Goal: Information Seeking & Learning: Understand process/instructions

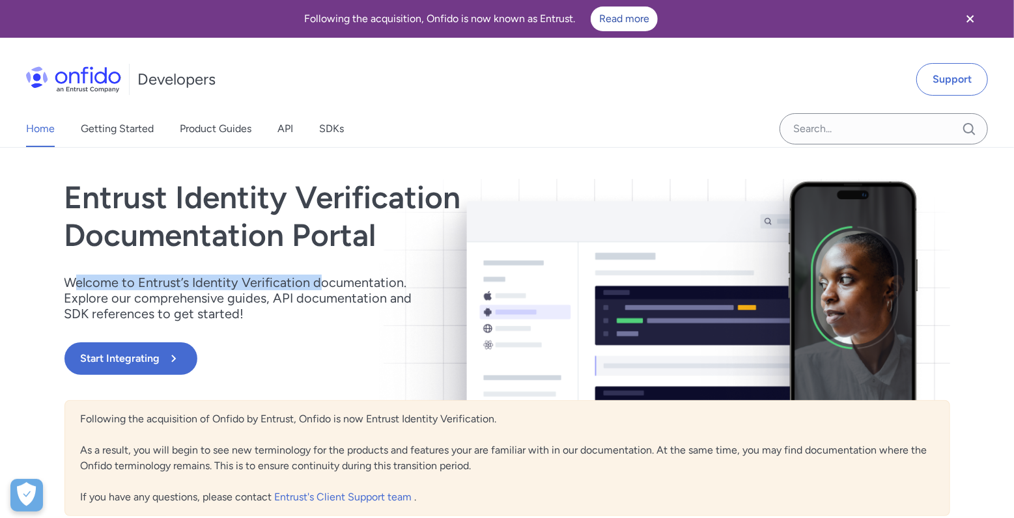
drag, startPoint x: 74, startPoint y: 282, endPoint x: 316, endPoint y: 283, distance: 242.2
click at [316, 283] on p "Welcome to Entrust’s Identity Verification documentation. Explore our comprehen…" at bounding box center [246, 298] width 365 height 47
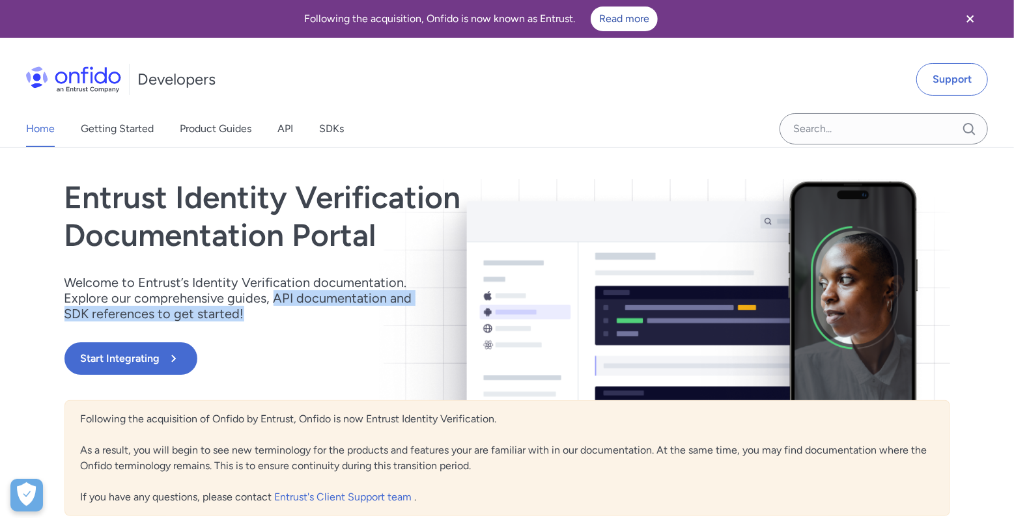
drag, startPoint x: 271, startPoint y: 299, endPoint x: 288, endPoint y: 319, distance: 26.8
click at [288, 319] on p "Welcome to Entrust’s Identity Verification documentation. Explore our comprehen…" at bounding box center [246, 298] width 365 height 47
click at [248, 350] on link "Start Integrating" at bounding box center [374, 358] width 620 height 33
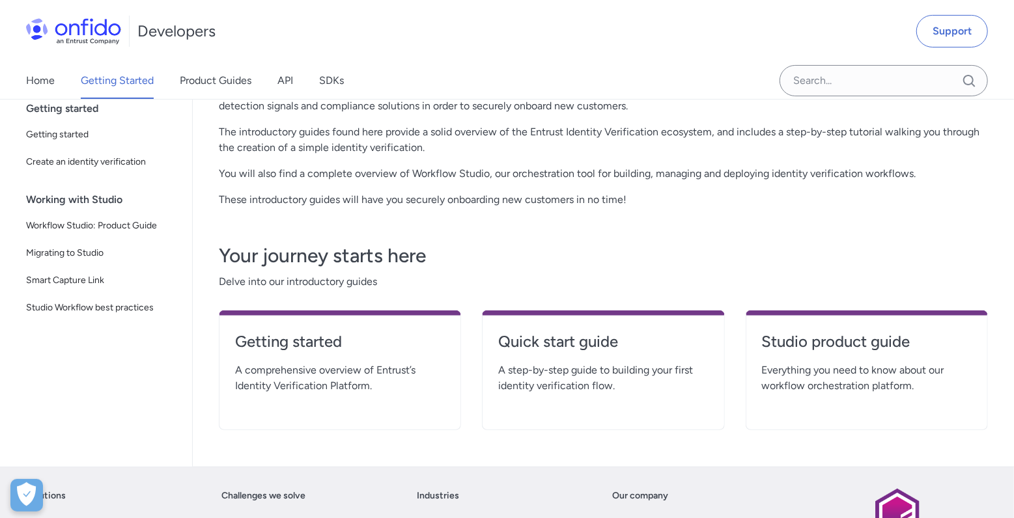
scroll to position [234, 0]
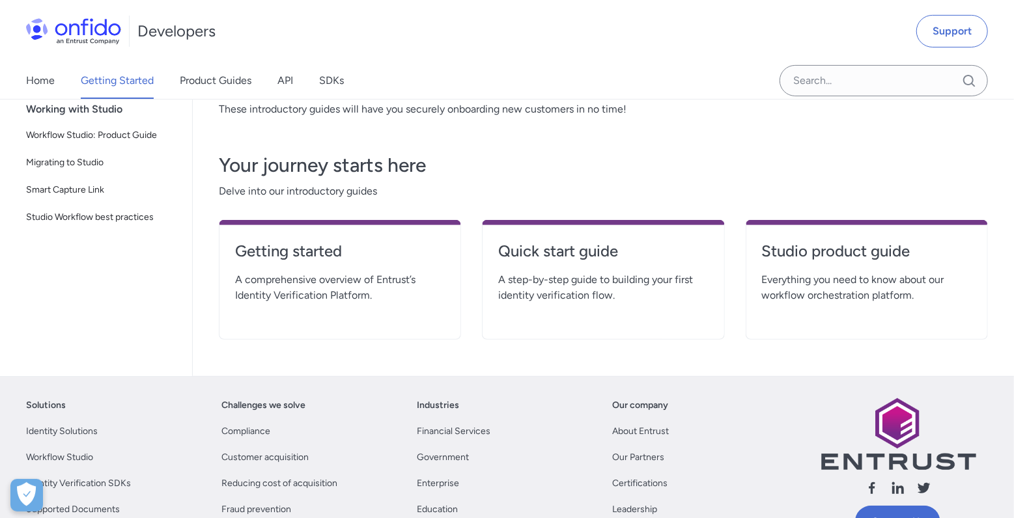
click at [370, 302] on div "Getting started A comprehensive overview of Entrust’s Identity Verification Pla…" at bounding box center [340, 280] width 242 height 120
click at [379, 286] on span "A comprehensive overview of Entrust’s Identity Verification Platform." at bounding box center [340, 287] width 210 height 31
drag, startPoint x: 615, startPoint y: 282, endPoint x: 777, endPoint y: 282, distance: 162.8
click at [617, 282] on span "A step-by-step guide to building your first identity verification flow." at bounding box center [603, 287] width 210 height 31
drag, startPoint x: 796, startPoint y: 281, endPoint x: 809, endPoint y: 280, distance: 13.1
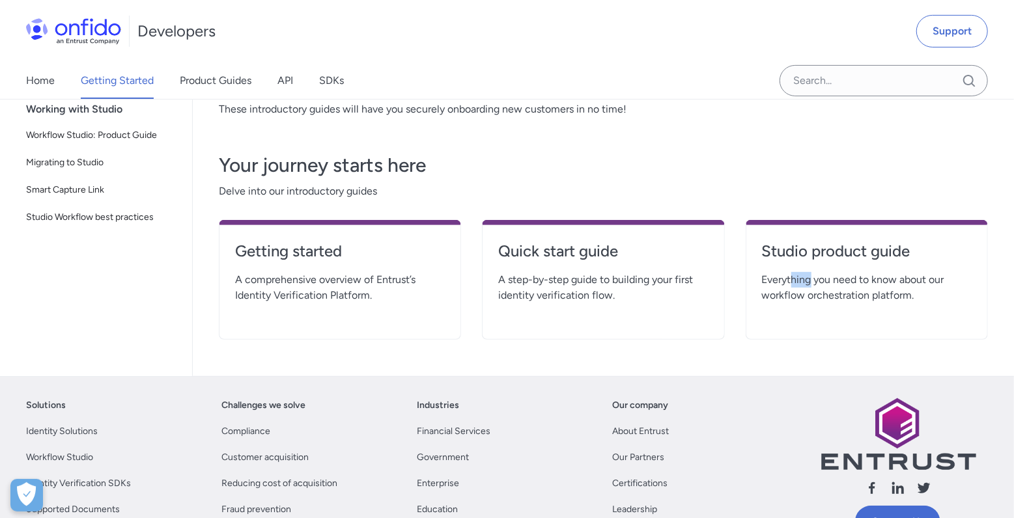
click at [809, 280] on span "Everything you need to know about our workflow orchestration platform." at bounding box center [867, 287] width 210 height 31
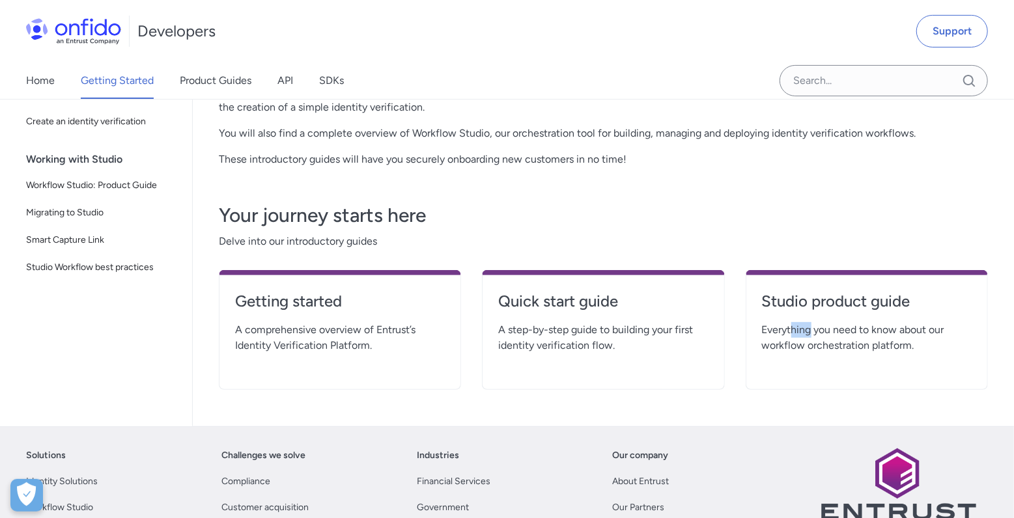
scroll to position [77, 0]
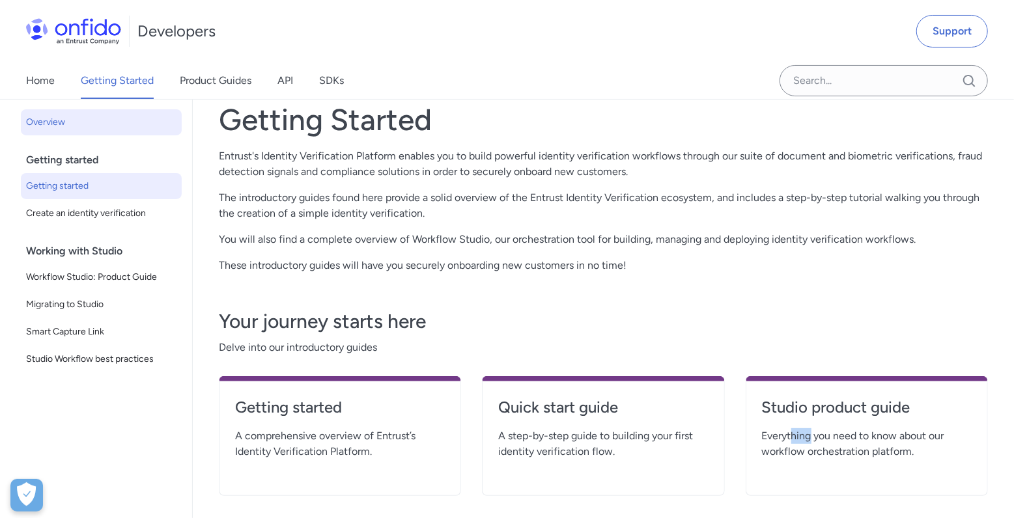
click at [76, 188] on span "Getting started" at bounding box center [101, 186] width 150 height 16
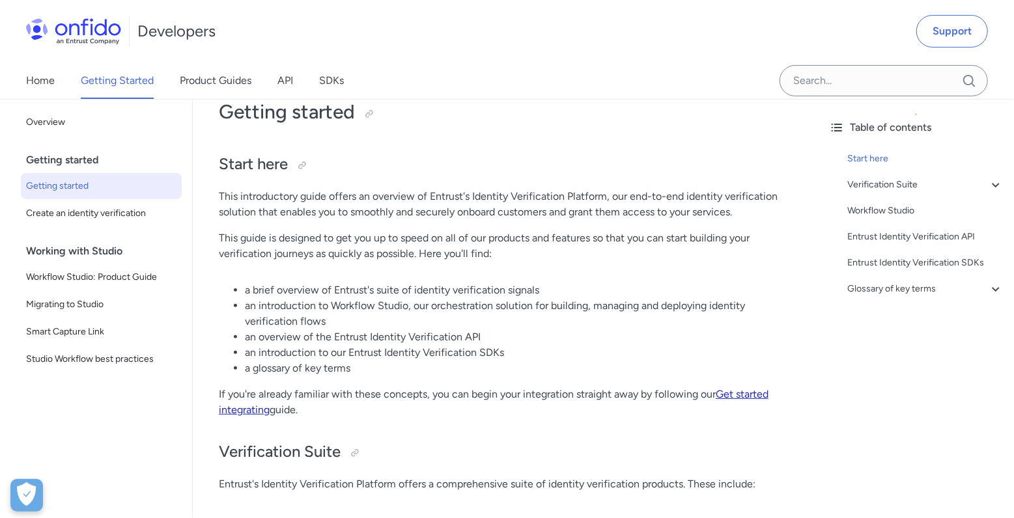
click at [756, 393] on link "Get started integrating" at bounding box center [494, 402] width 550 height 28
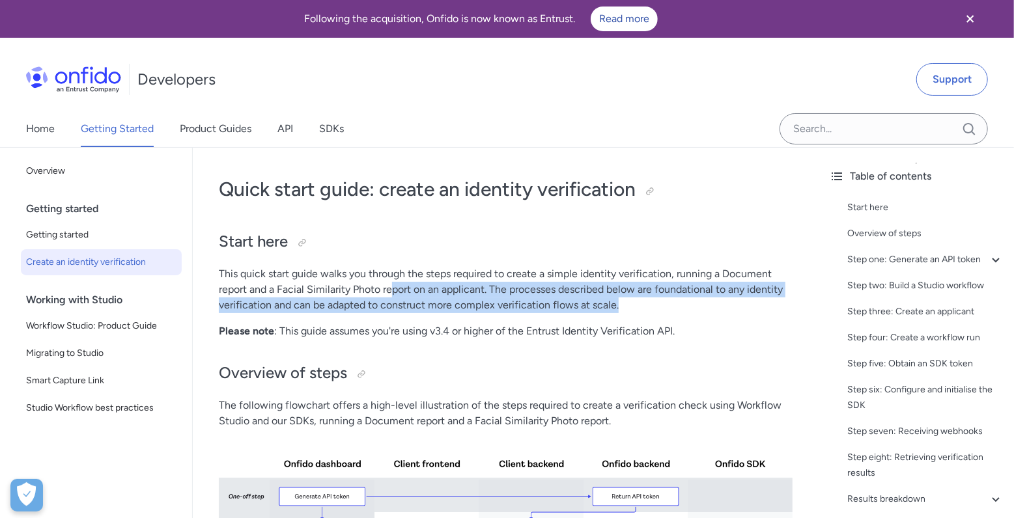
drag, startPoint x: 578, startPoint y: 298, endPoint x: 640, endPoint y: 299, distance: 62.5
click at [640, 299] on p "This quick start guide walks you through the steps required to create a simple …" at bounding box center [506, 289] width 574 height 47
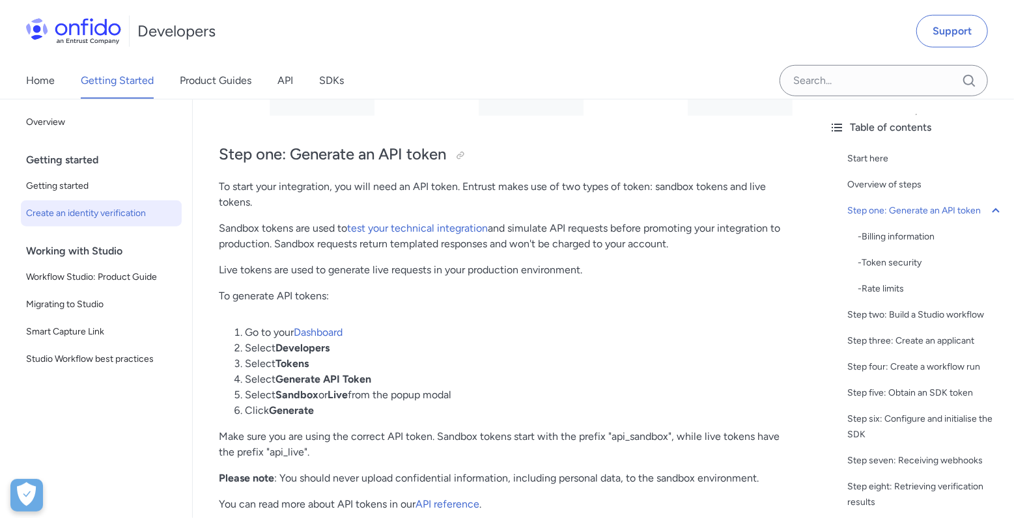
scroll to position [781, 0]
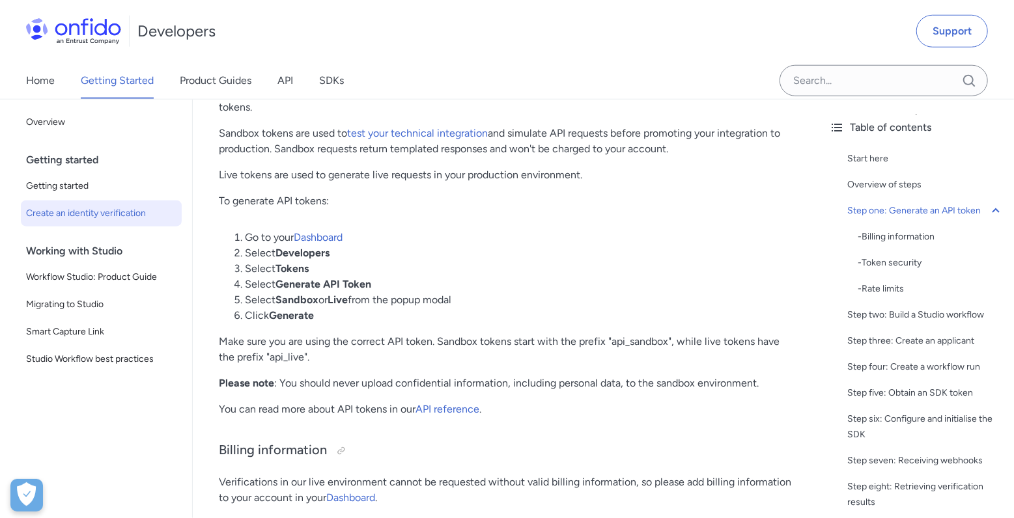
click at [467, 241] on li "Go to your Dashboard" at bounding box center [519, 238] width 548 height 16
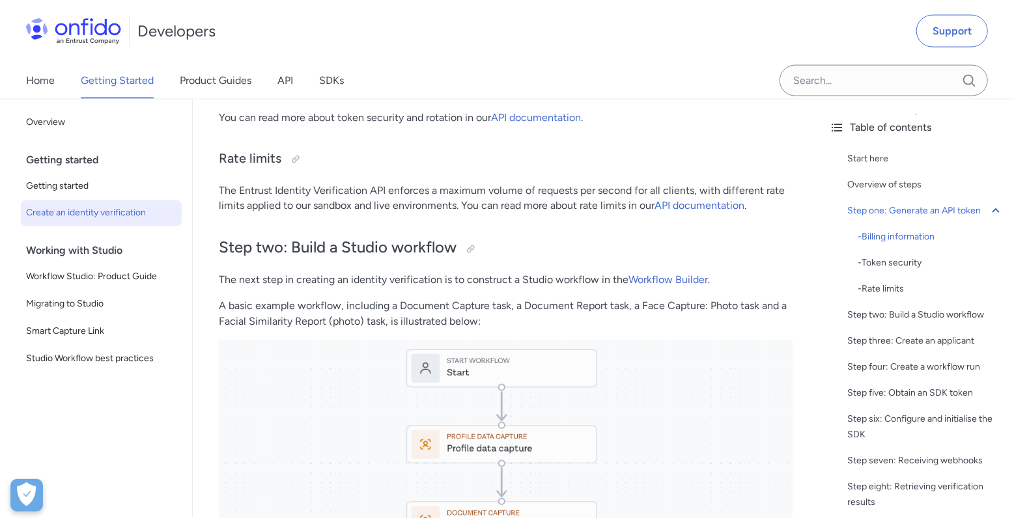
scroll to position [1328, 0]
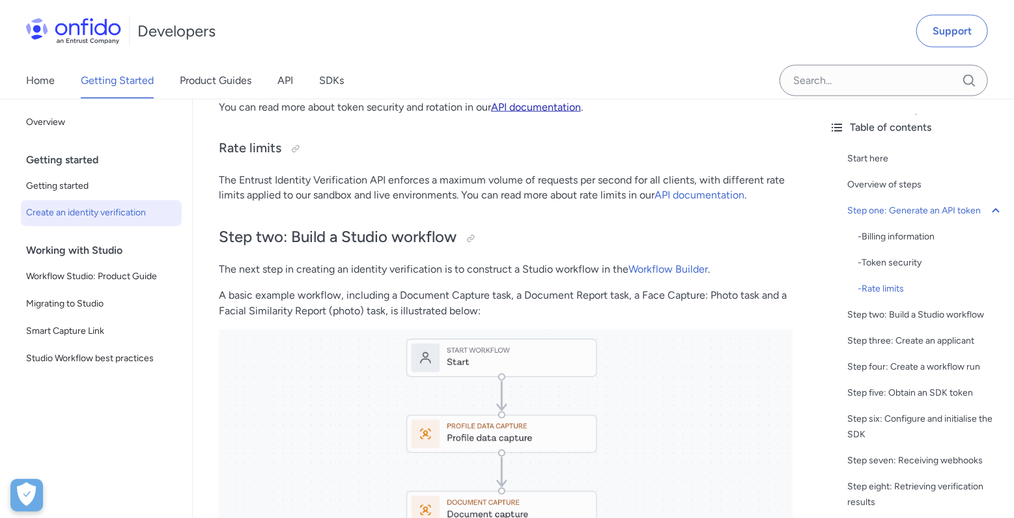
click at [579, 107] on link "API documentation" at bounding box center [536, 107] width 90 height 12
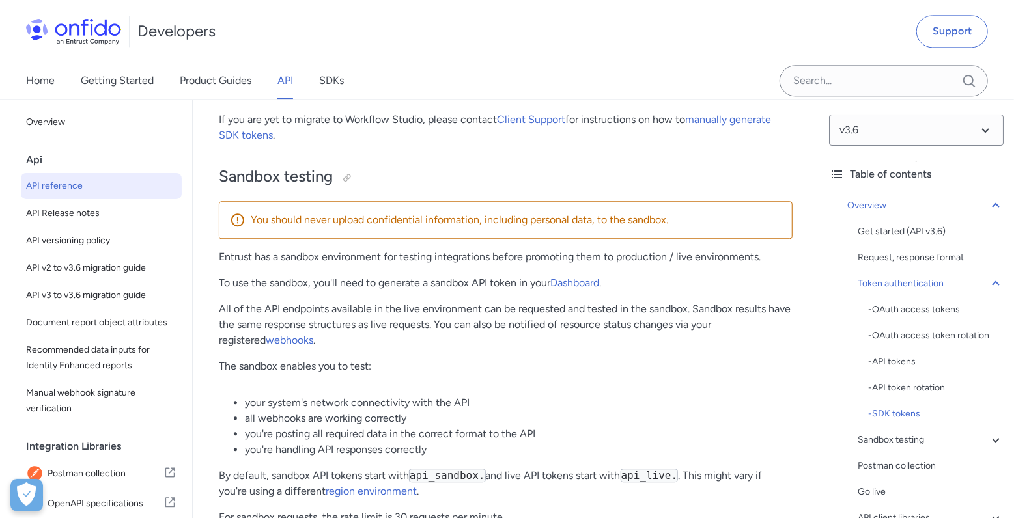
scroll to position [1931, 0]
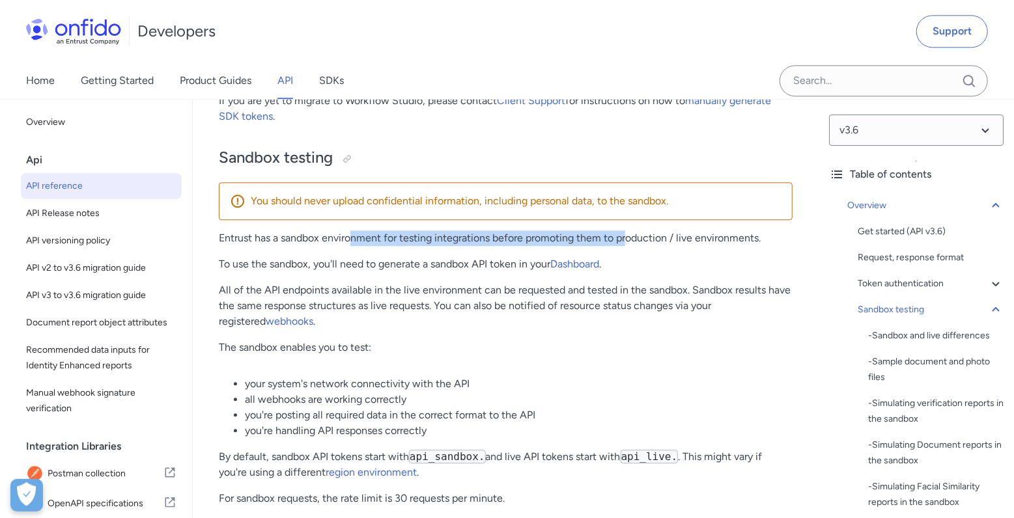
drag, startPoint x: 357, startPoint y: 234, endPoint x: 629, endPoint y: 240, distance: 271.6
click at [629, 240] on p "Entrust has a sandbox environment for testing integrations before promoting the…" at bounding box center [506, 238] width 574 height 16
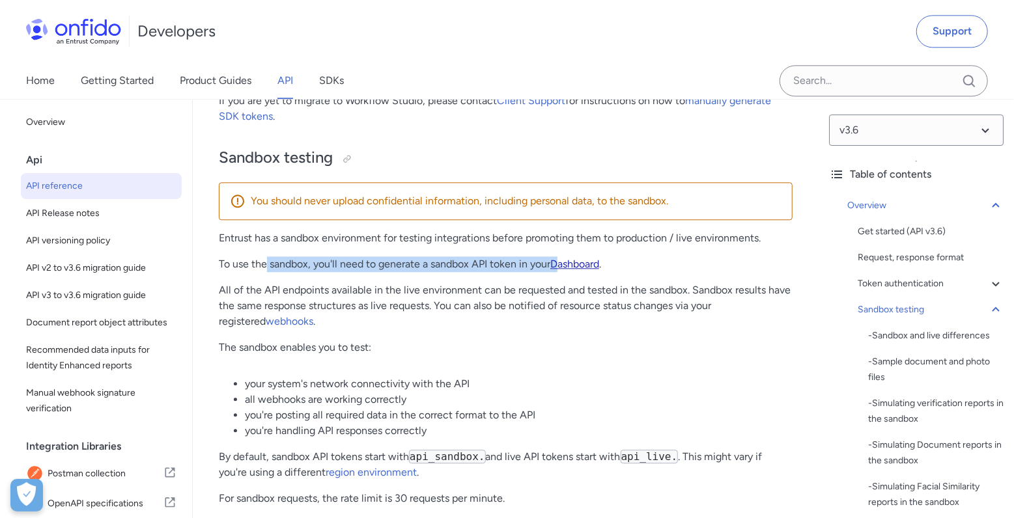
drag, startPoint x: 335, startPoint y: 264, endPoint x: 562, endPoint y: 264, distance: 227.2
click at [562, 264] on p "To use the sandbox, you'll need to generate a sandbox API token in your Dashboa…" at bounding box center [506, 265] width 574 height 16
click at [682, 257] on p "To use the sandbox, you'll need to generate a sandbox API token in your Dashboa…" at bounding box center [506, 265] width 574 height 16
drag, startPoint x: 343, startPoint y: 263, endPoint x: 501, endPoint y: 262, distance: 157.6
click at [501, 262] on p "To use the sandbox, you'll need to generate a sandbox API token in your Dashboa…" at bounding box center [506, 265] width 574 height 16
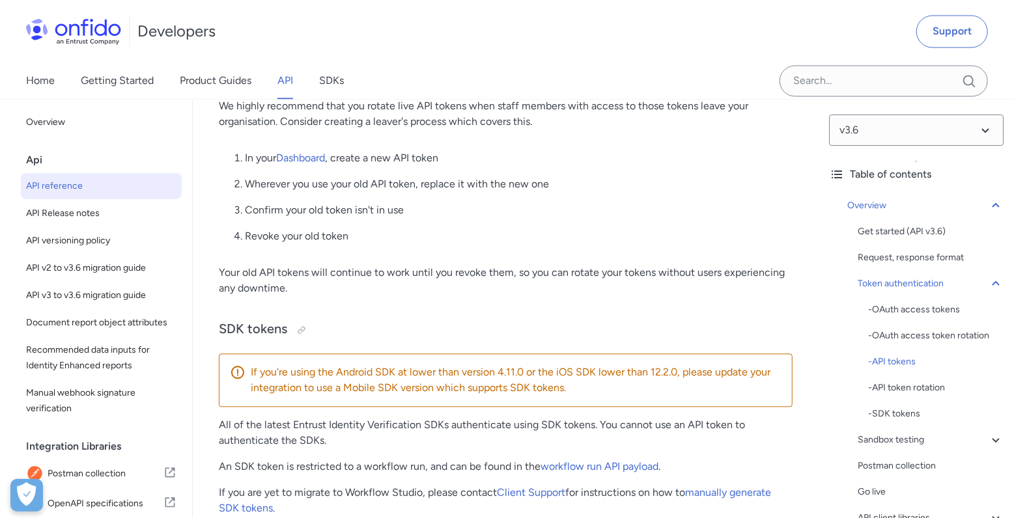
scroll to position [1540, 0]
drag, startPoint x: 233, startPoint y: 279, endPoint x: 441, endPoint y: 288, distance: 207.9
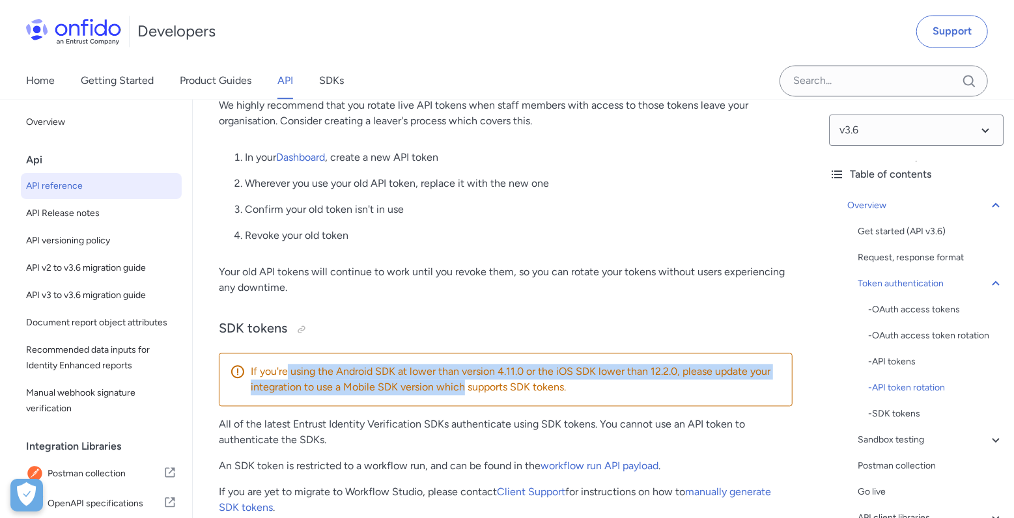
drag, startPoint x: 286, startPoint y: 374, endPoint x: 462, endPoint y: 384, distance: 176.1
click at [462, 384] on p "If you're using the Android SDK at lower than version 4.11.0 or the iOS SDK low…" at bounding box center [516, 379] width 531 height 31
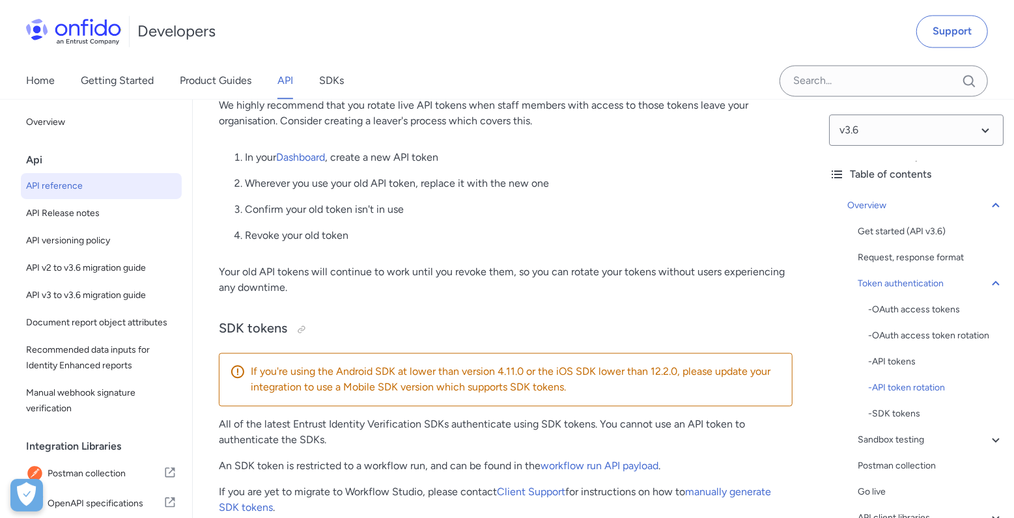
click at [520, 384] on p "If you're using the Android SDK at lower than version 4.11.0 or the iOS SDK low…" at bounding box center [516, 379] width 531 height 31
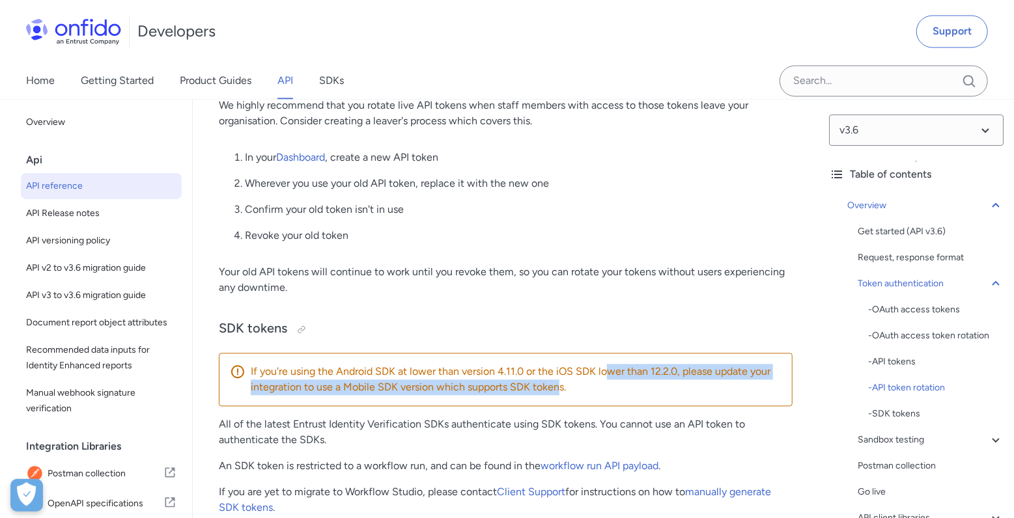
drag, startPoint x: 561, startPoint y: 379, endPoint x: 607, endPoint y: 374, distance: 46.5
click at [607, 374] on p "If you're using the Android SDK at lower than version 4.11.0 or the iOS SDK low…" at bounding box center [516, 379] width 531 height 31
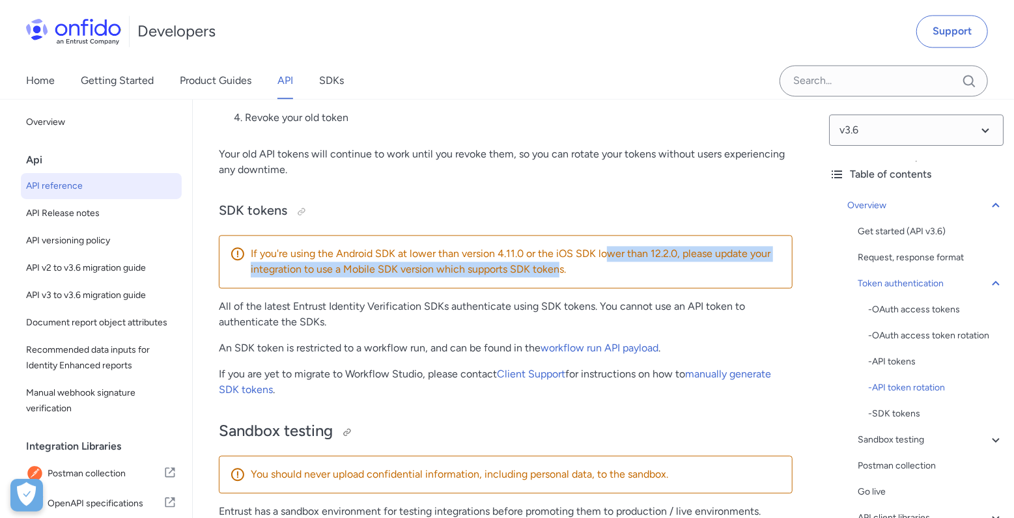
scroll to position [1696, 0]
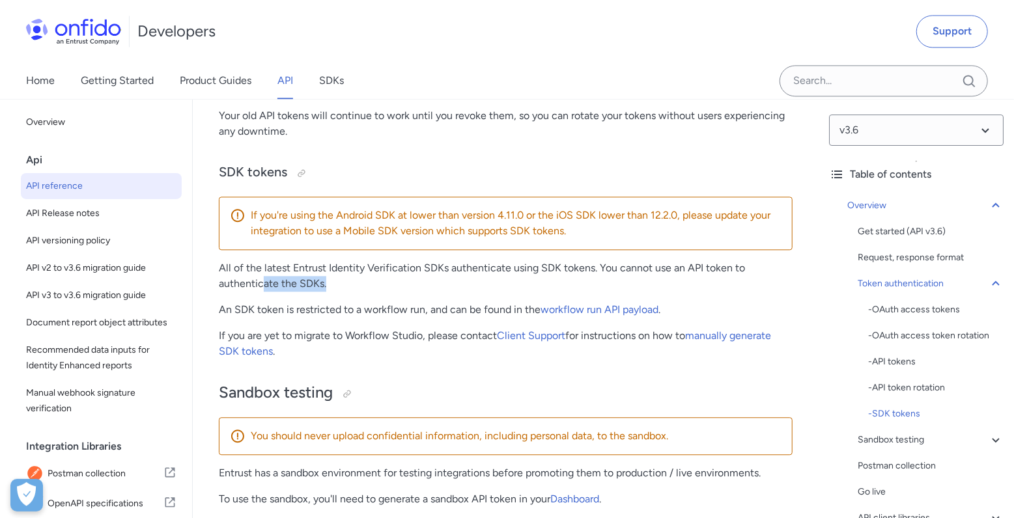
drag, startPoint x: 261, startPoint y: 275, endPoint x: 407, endPoint y: 285, distance: 146.2
click at [408, 283] on p "All of the latest Entrust Identity Verification SDKs authenticate using SDK tok…" at bounding box center [506, 275] width 574 height 31
drag, startPoint x: 233, startPoint y: 310, endPoint x: 439, endPoint y: 313, distance: 205.8
click at [439, 313] on p "An SDK token is restricted to a workflow run, and can be found in the workflow …" at bounding box center [506, 310] width 574 height 16
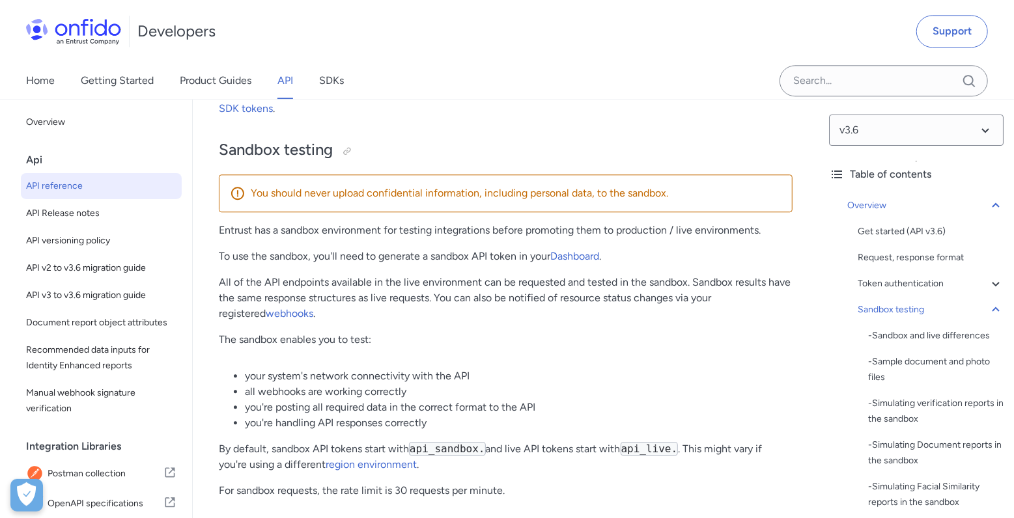
scroll to position [1853, 0]
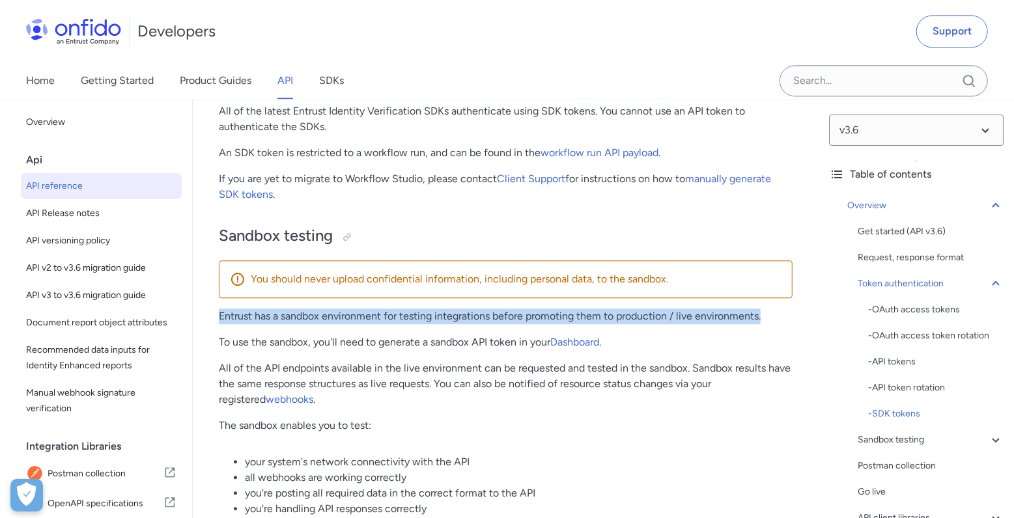
drag, startPoint x: 210, startPoint y: 320, endPoint x: 781, endPoint y: 320, distance: 571.6
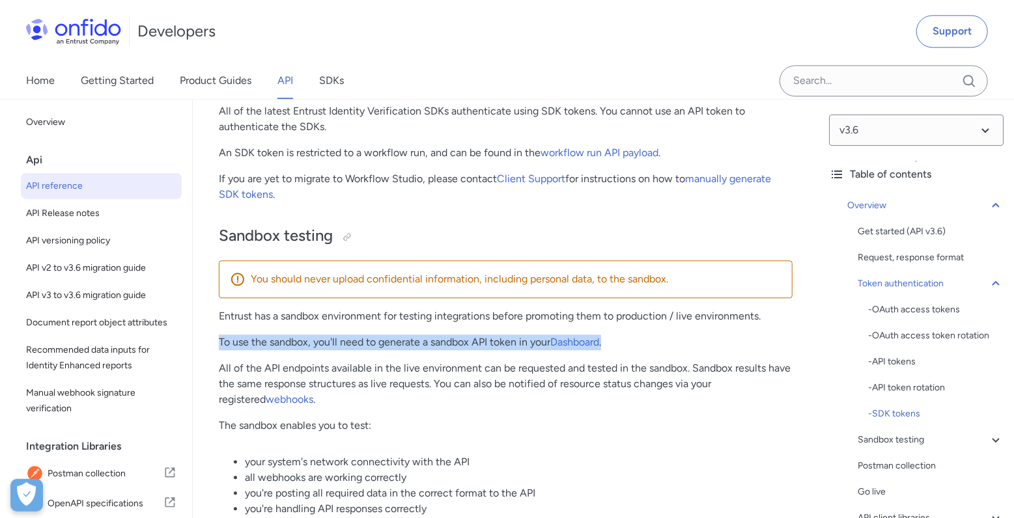
drag, startPoint x: 214, startPoint y: 344, endPoint x: 620, endPoint y: 339, distance: 407.0
click at [620, 339] on p "To use the sandbox, you'll need to generate a sandbox API token in your Dashboa…" at bounding box center [506, 343] width 574 height 16
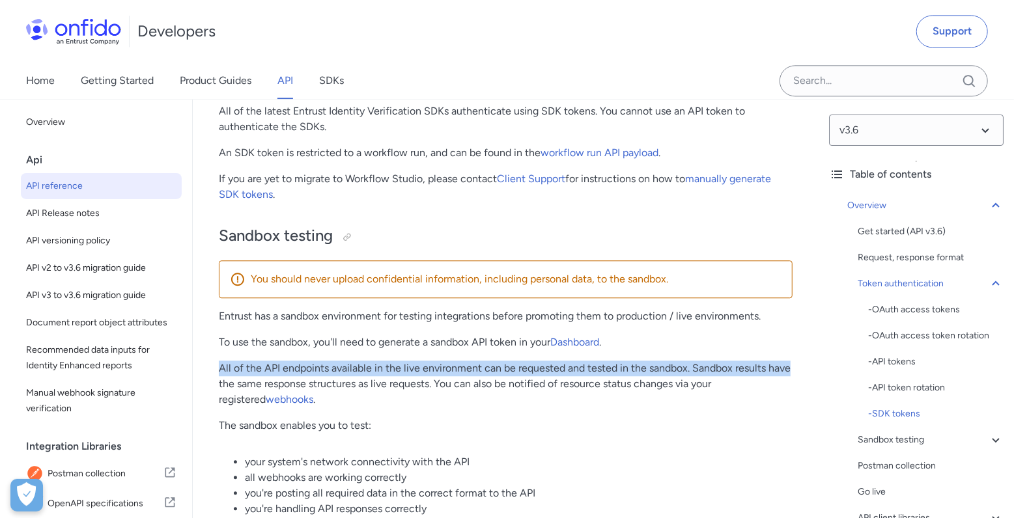
drag, startPoint x: 213, startPoint y: 372, endPoint x: 799, endPoint y: 368, distance: 586.0
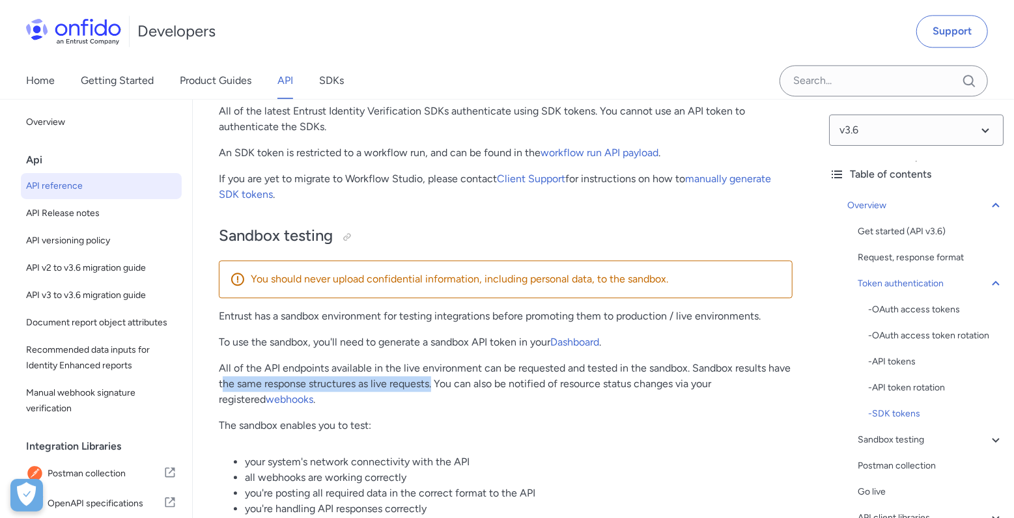
drag, startPoint x: 224, startPoint y: 389, endPoint x: 438, endPoint y: 385, distance: 214.2
click at [438, 385] on p "All of the API endpoints available in the live environment can be requested and…" at bounding box center [506, 384] width 574 height 47
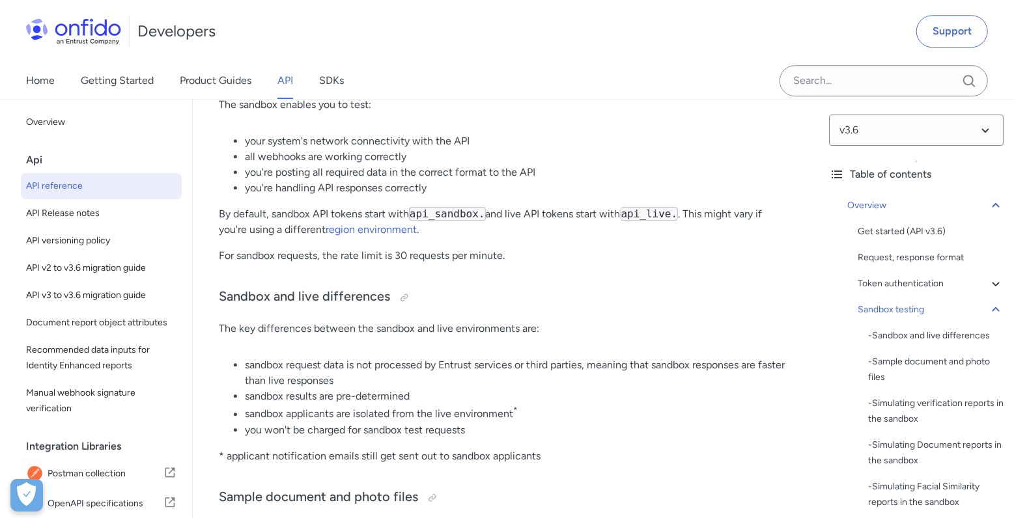
scroll to position [2243, 0]
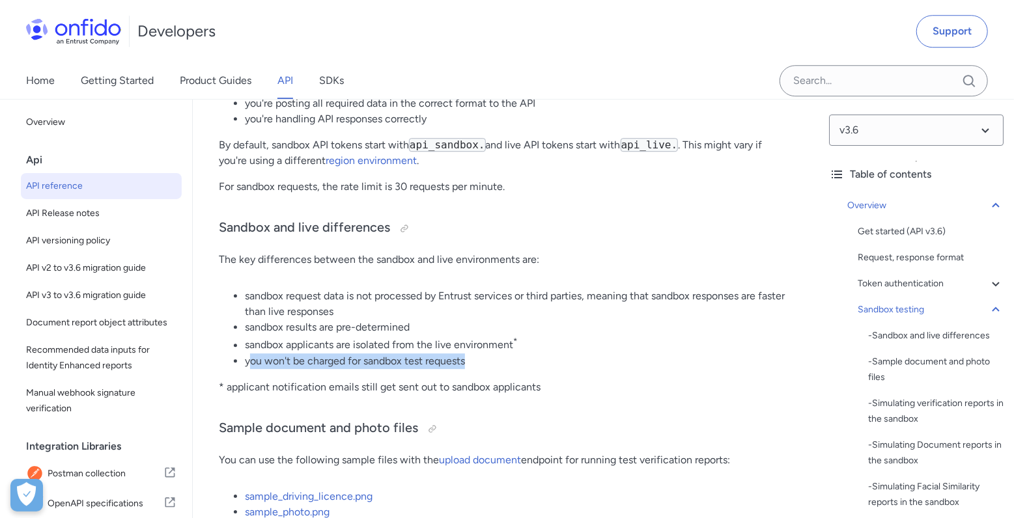
drag, startPoint x: 253, startPoint y: 367, endPoint x: 370, endPoint y: 370, distance: 117.2
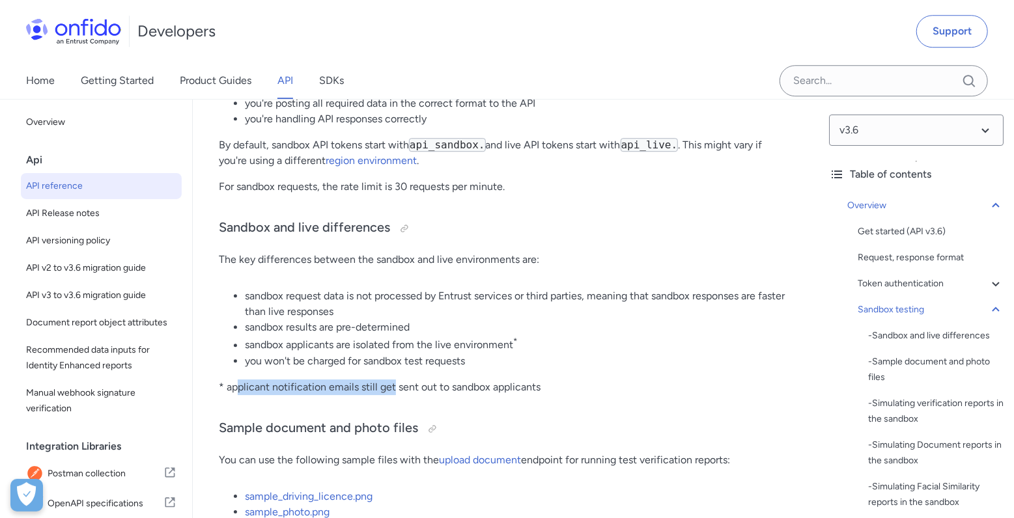
drag, startPoint x: 235, startPoint y: 385, endPoint x: 478, endPoint y: 387, distance: 242.9
click at [400, 384] on p "* applicant notification emails still get sent out to sandbox applicants" at bounding box center [506, 388] width 574 height 16
click at [561, 384] on p "* applicant notification emails still get sent out to sandbox applicants" at bounding box center [506, 388] width 574 height 16
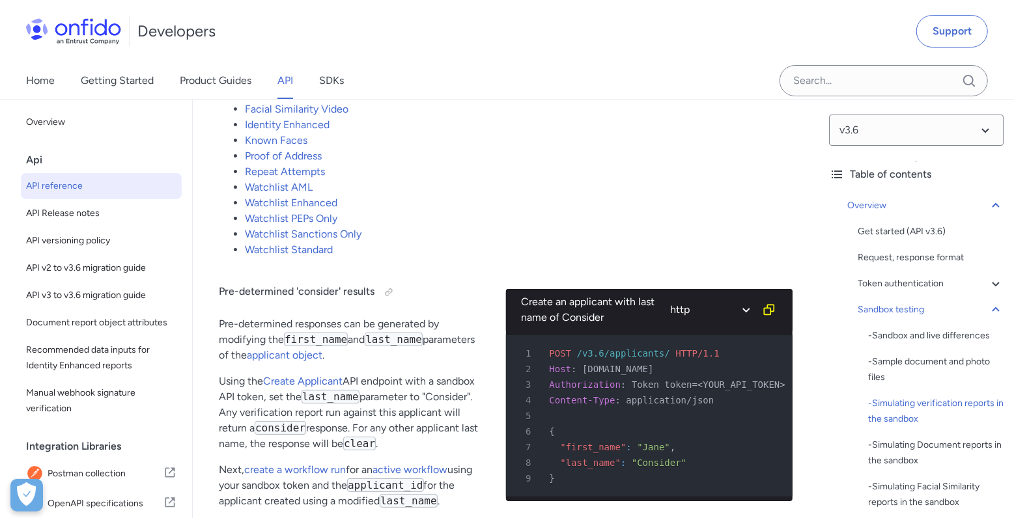
scroll to position [2946, 0]
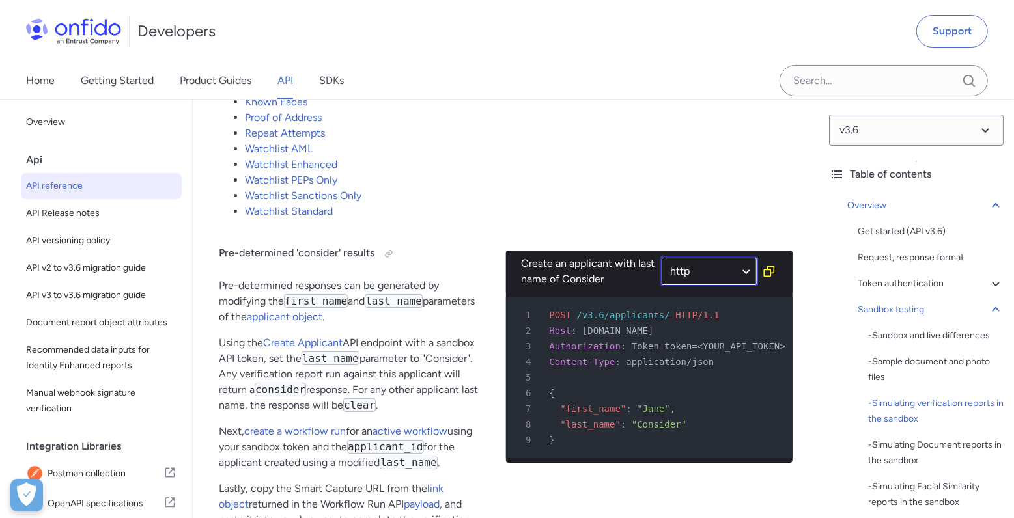
click at [660, 257] on select "ruby python php javascript java http bash" at bounding box center [709, 272] width 98 height 30
select select "javascript"
click at [660, 257] on select "ruby python php javascript java http bash" at bounding box center [709, 272] width 98 height 30
select select "javascript"
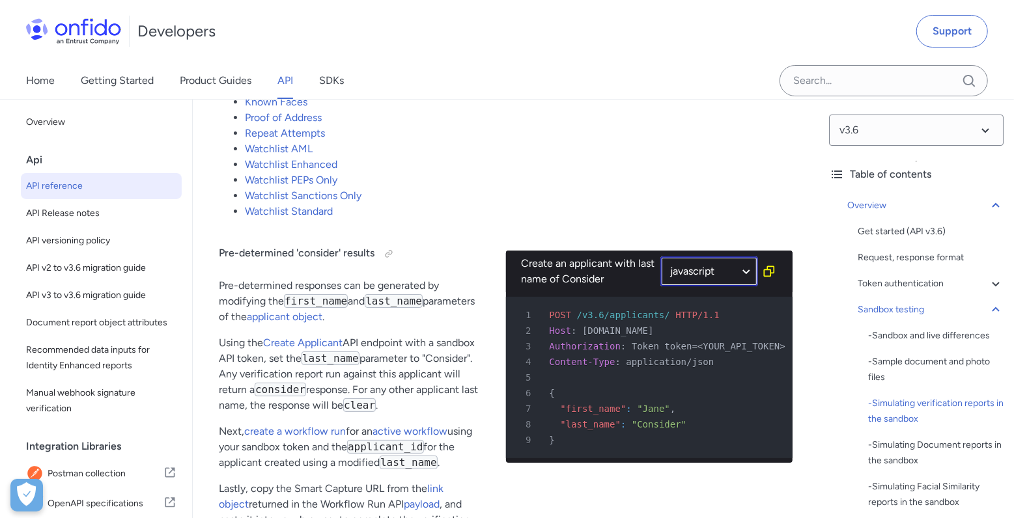
select select "javascript"
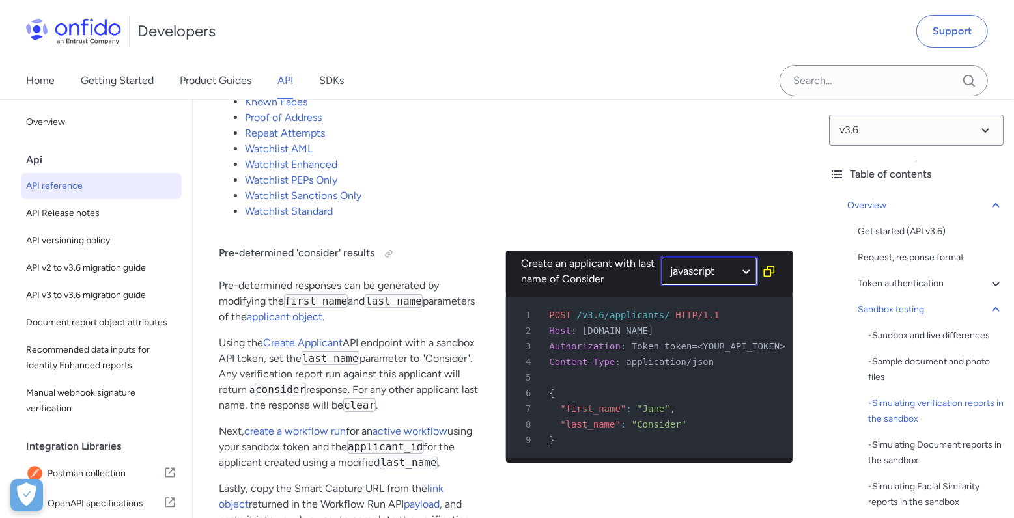
select select "javascript"
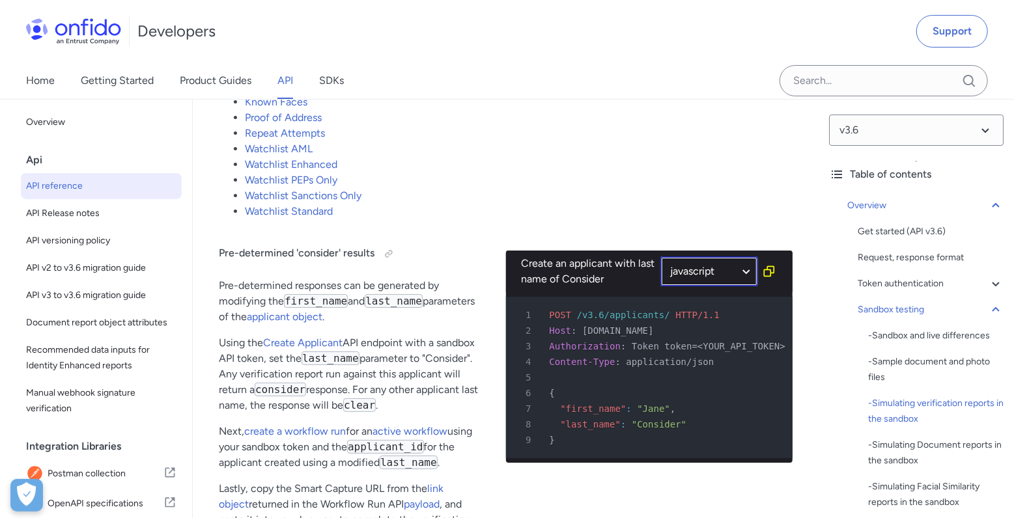
select select "javascript"
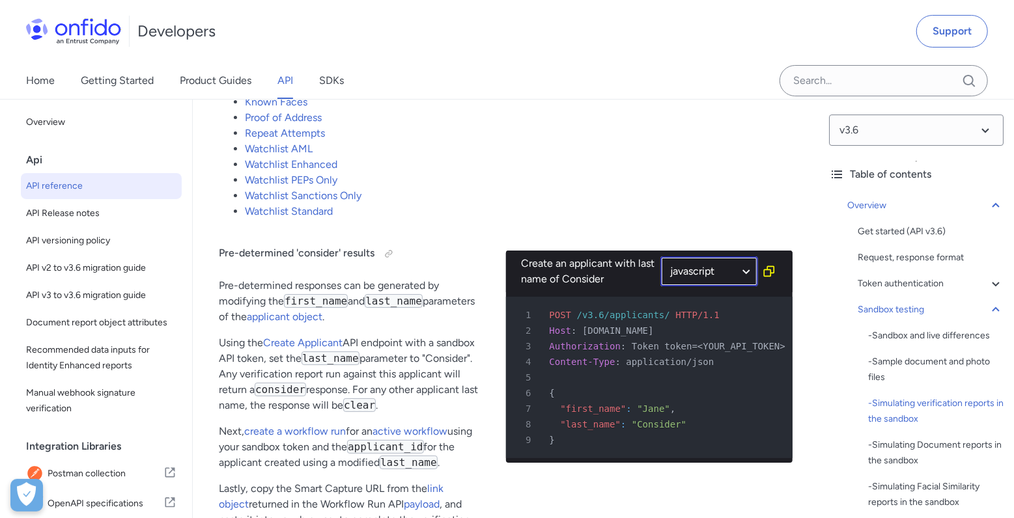
select select "javascript"
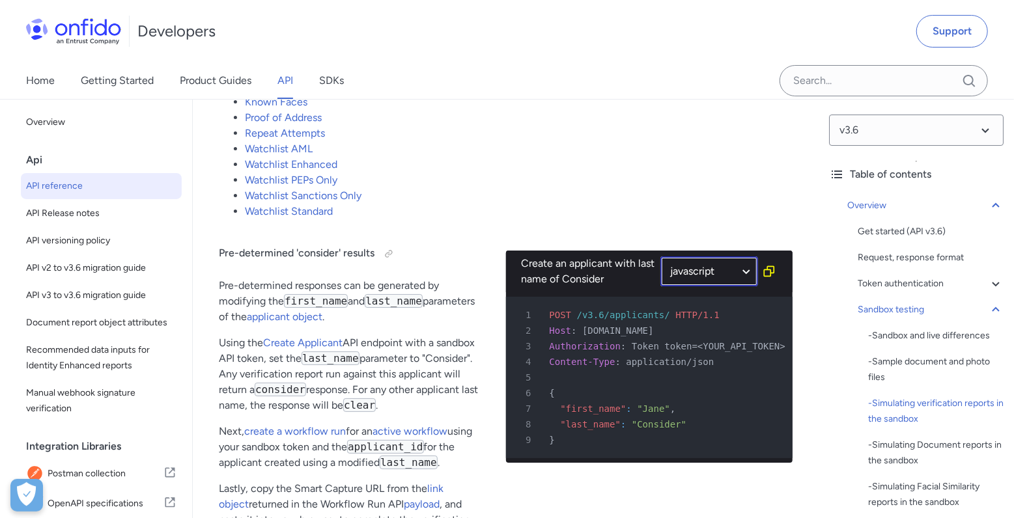
select select "javascript"
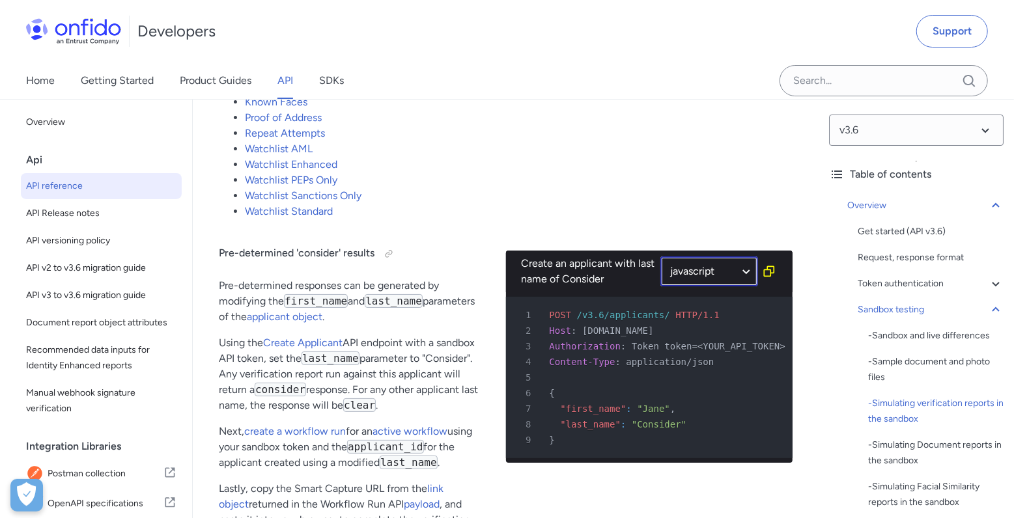
select select "javascript"
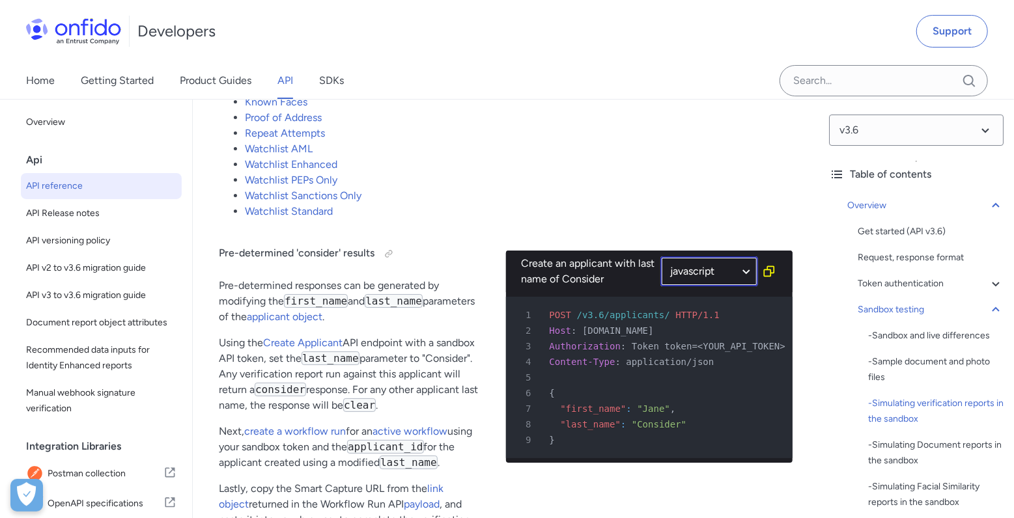
select select "javascript"
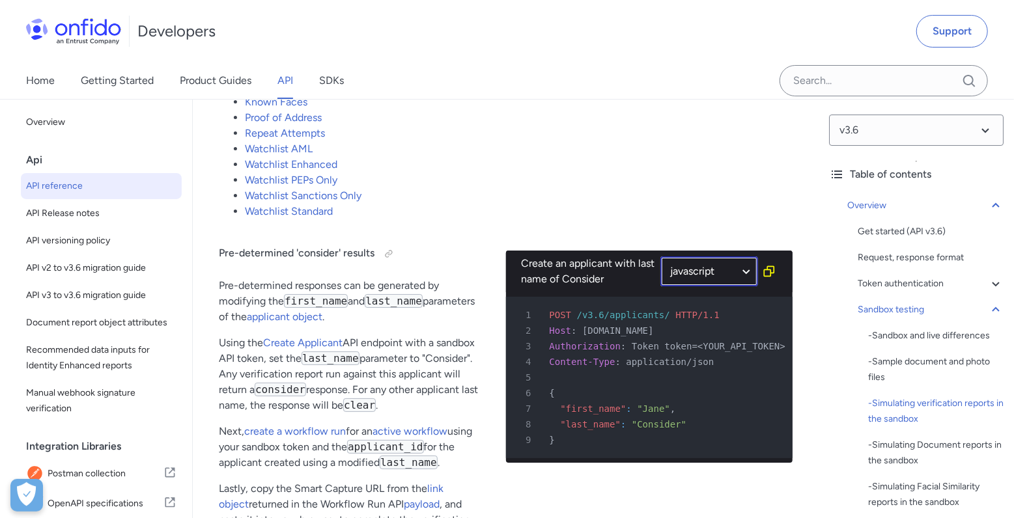
select select "javascript"
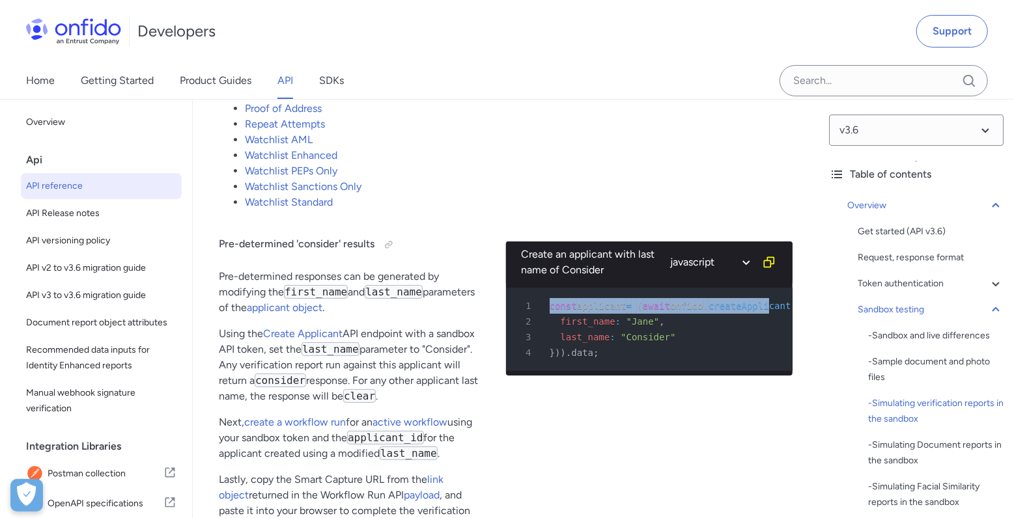
scroll to position [0, 25]
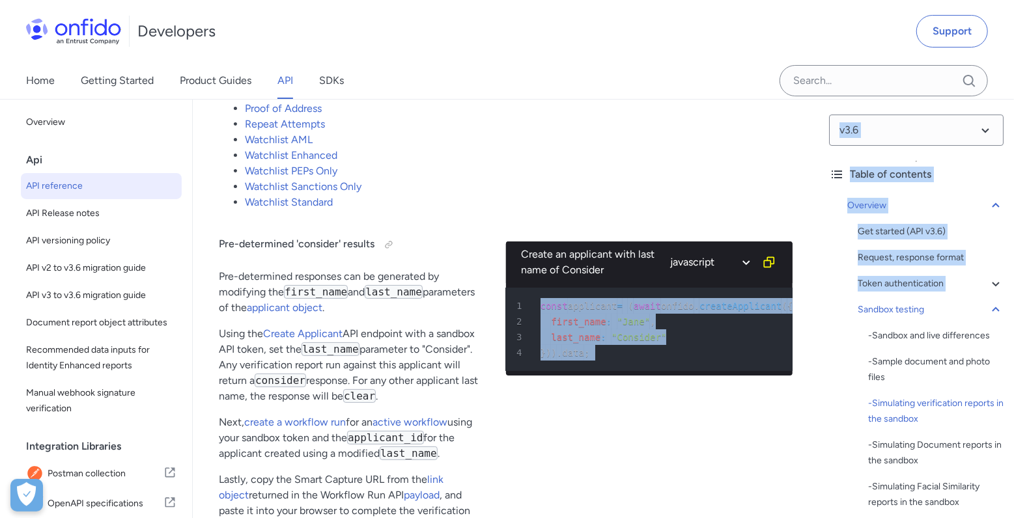
drag, startPoint x: 544, startPoint y: 311, endPoint x: 809, endPoint y: 317, distance: 264.4
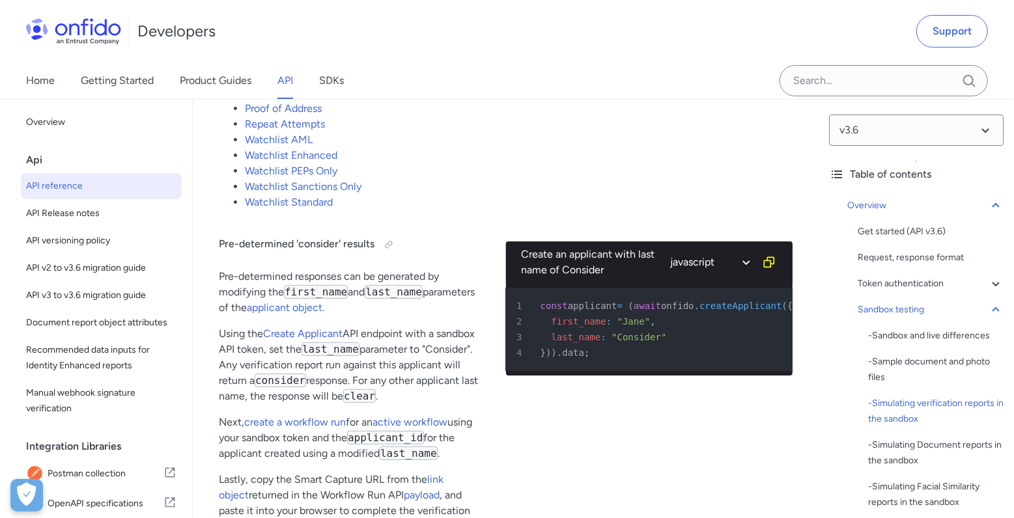
click at [611, 342] on span ""Consider"" at bounding box center [638, 337] width 55 height 10
drag, startPoint x: 693, startPoint y: 315, endPoint x: 814, endPoint y: 311, distance: 121.2
click at [755, 311] on span "createApplicant" at bounding box center [740, 306] width 82 height 10
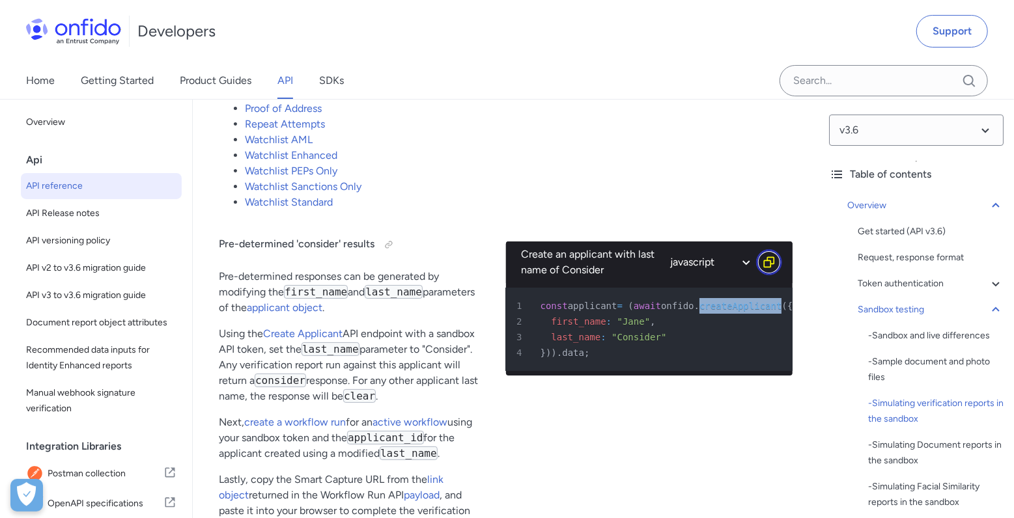
click at [770, 269] on icon "Copy code snippet button" at bounding box center [768, 262] width 13 height 13
drag, startPoint x: 705, startPoint y: 274, endPoint x: 622, endPoint y: 445, distance: 189.9
click at [622, 445] on div "Create an applicant with last name of Consider ruby python php javascript java …" at bounding box center [649, 391] width 287 height 341
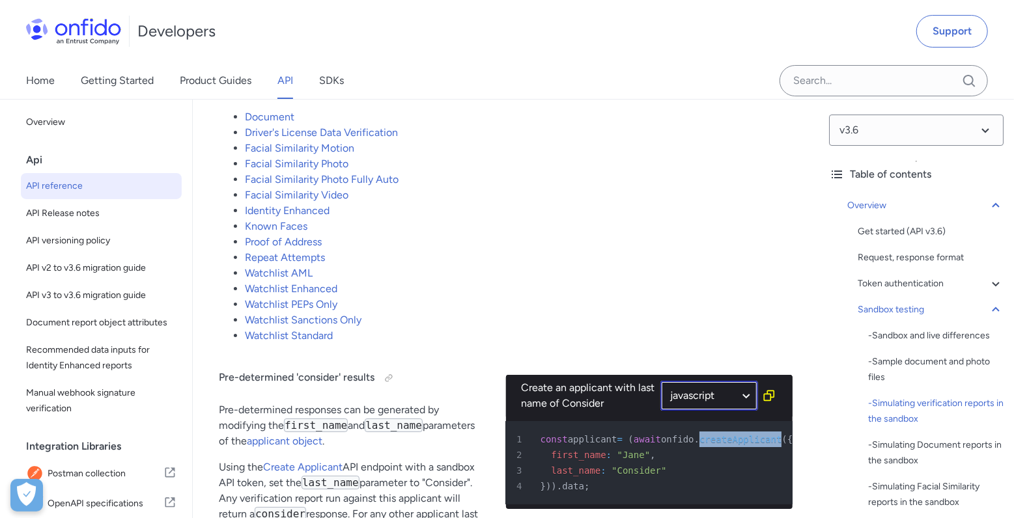
scroll to position [2790, 0]
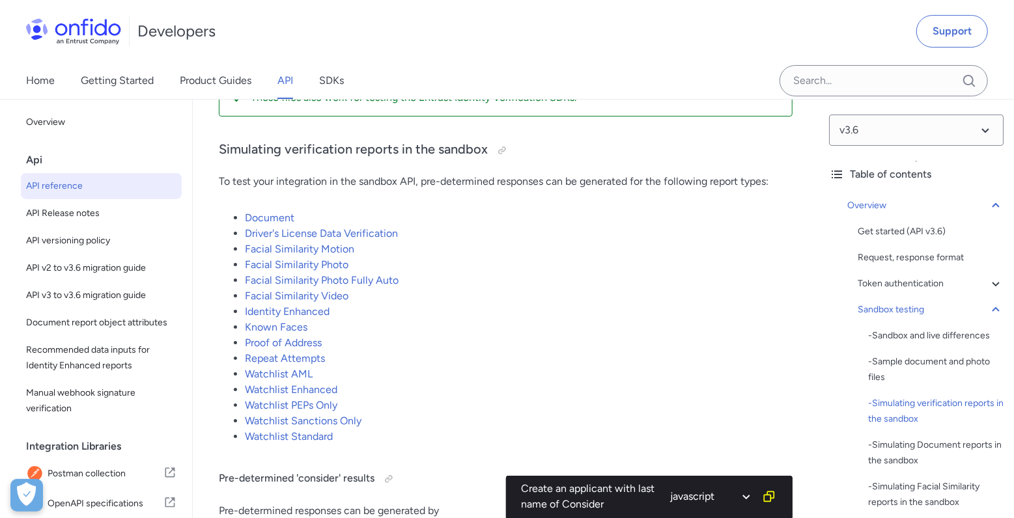
click at [44, 193] on span "API reference" at bounding box center [101, 186] width 150 height 16
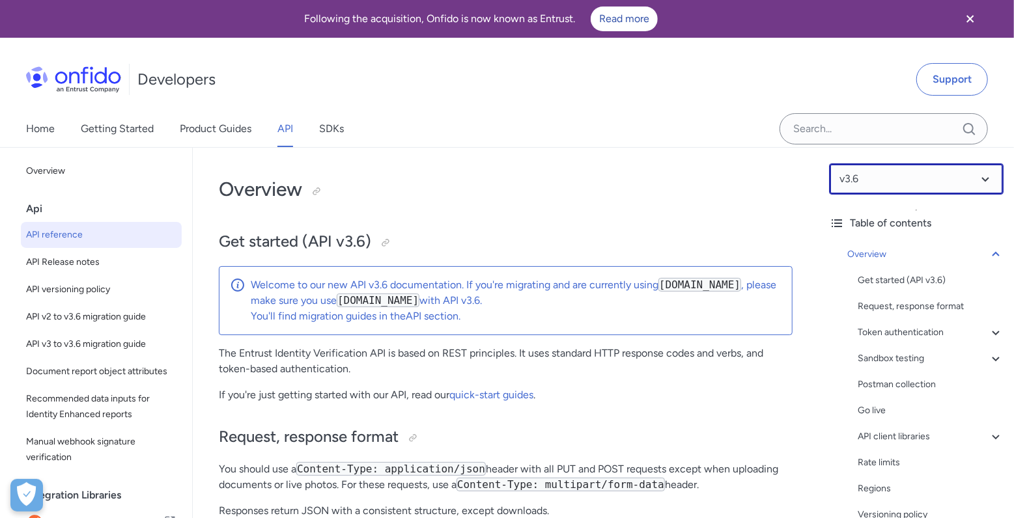
click at [924, 184] on select at bounding box center [916, 178] width 174 height 31
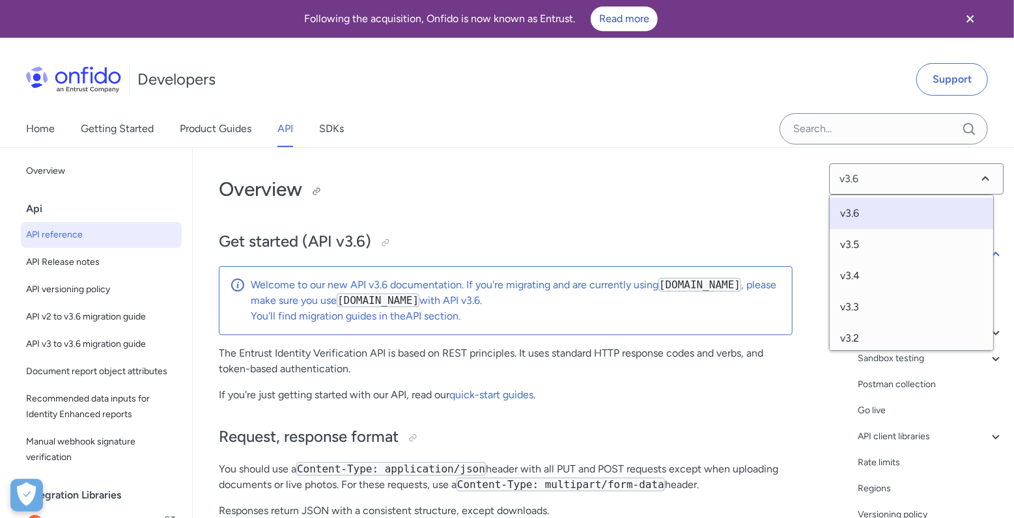
click at [622, 195] on h1 "Overview" at bounding box center [506, 189] width 574 height 26
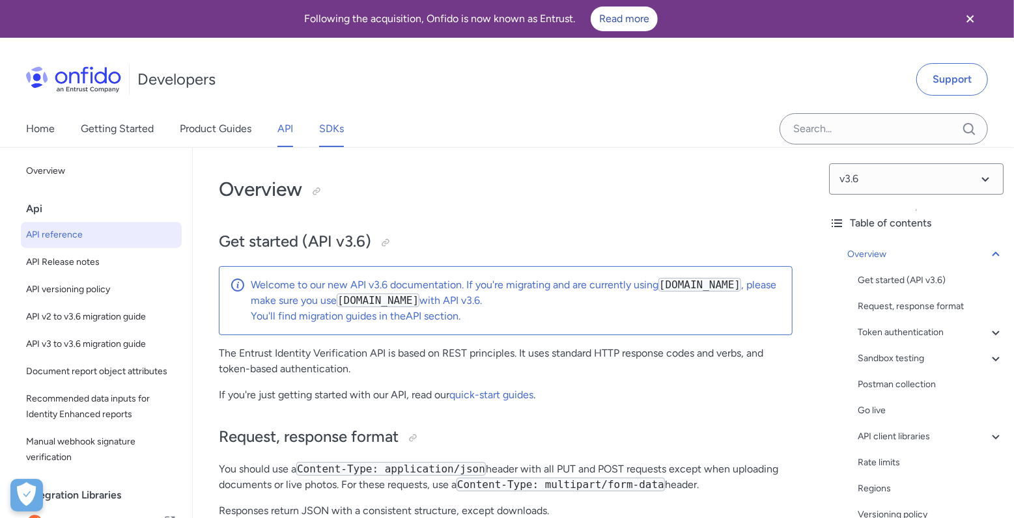
click at [338, 120] on link "SDKs" at bounding box center [331, 129] width 25 height 36
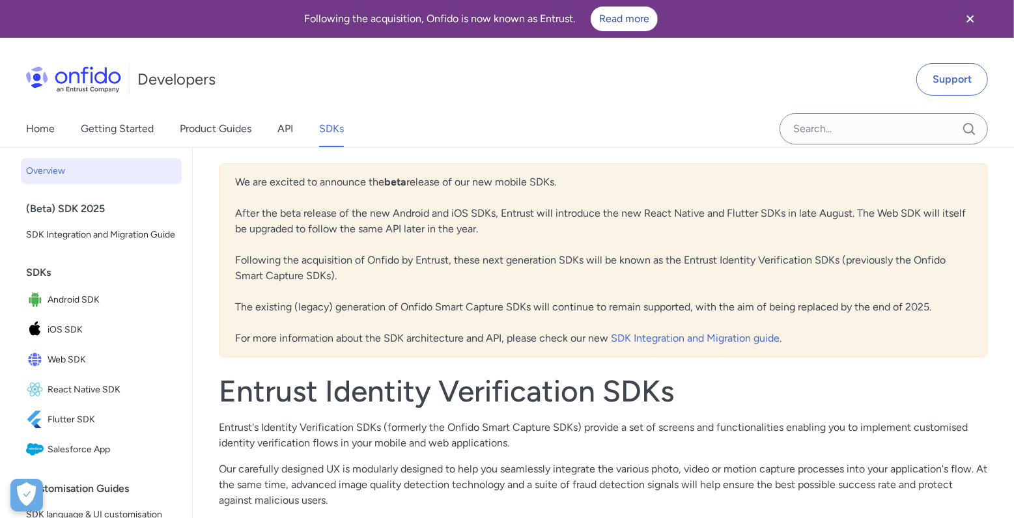
scroll to position [77, 0]
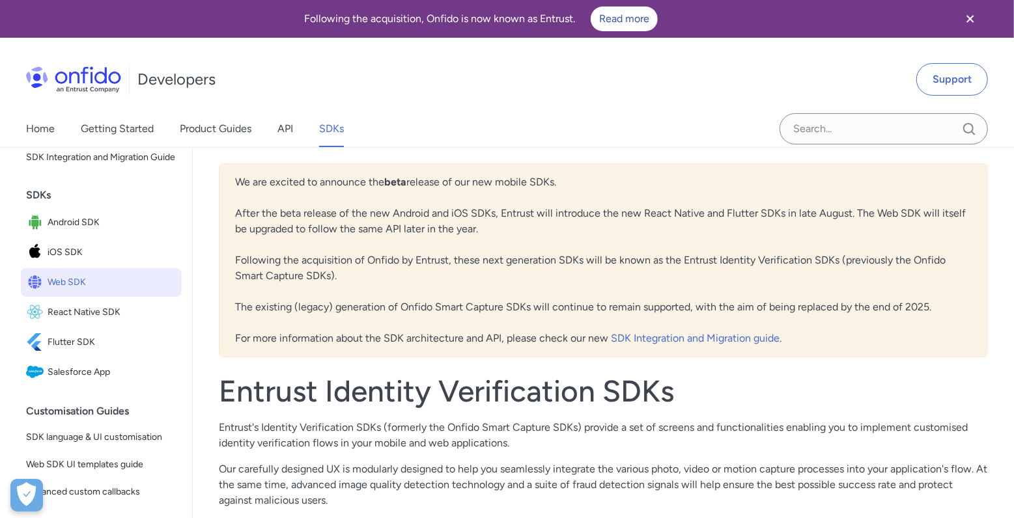
click at [76, 292] on span "Web SDK" at bounding box center [112, 282] width 129 height 18
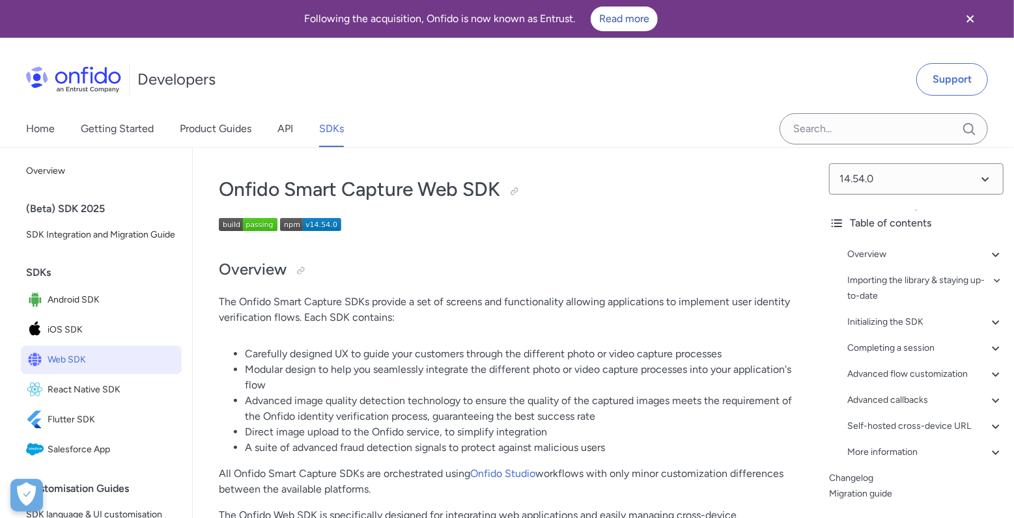
click at [79, 369] on span "Web SDK" at bounding box center [112, 360] width 129 height 18
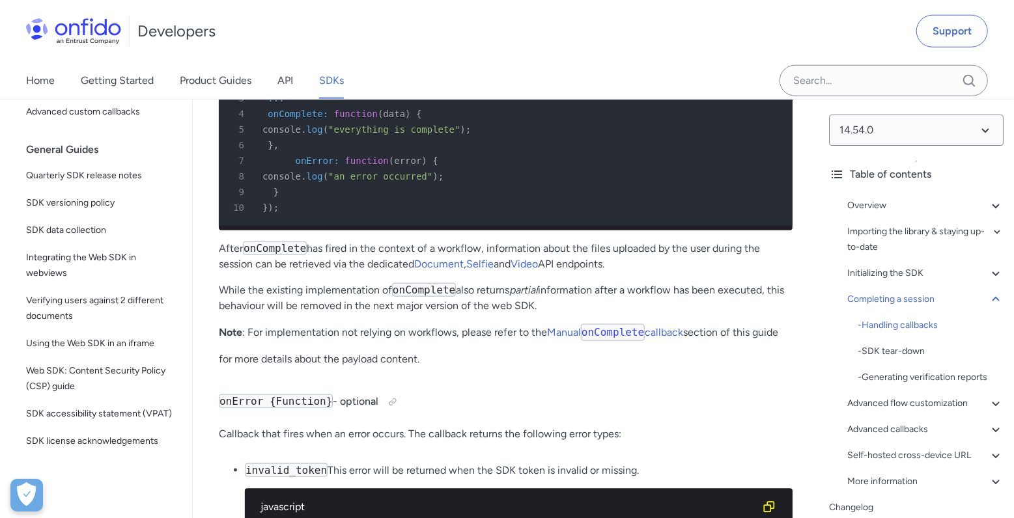
scroll to position [13048, 0]
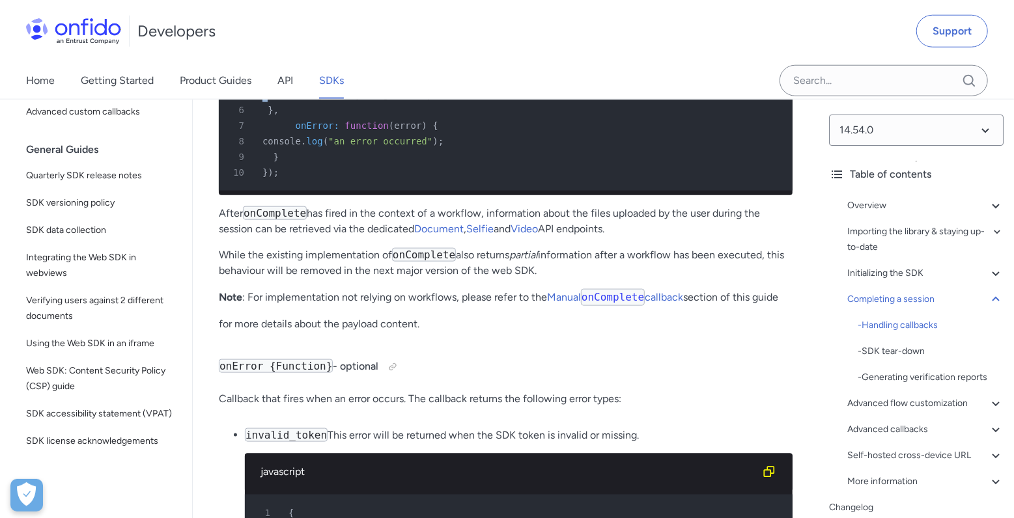
drag, startPoint x: 274, startPoint y: 361, endPoint x: 278, endPoint y: 368, distance: 7.6
click at [278, 191] on pre "1 Onfido . init ( { 2 token : "<YOUR_SDK_TOKEN>" , 3 ... 4 onComplete : functio…" at bounding box center [506, 102] width 574 height 177
drag, startPoint x: 298, startPoint y: 411, endPoint x: 376, endPoint y: 416, distance: 78.3
click at [348, 191] on pre "1 Onfido . init ( { 2 token : "<YOUR_SDK_TOKEN>" , 3 ... 4 onComplete : functio…" at bounding box center [506, 102] width 574 height 177
click at [425, 146] on span ""an error occurred"" at bounding box center [380, 141] width 104 height 10
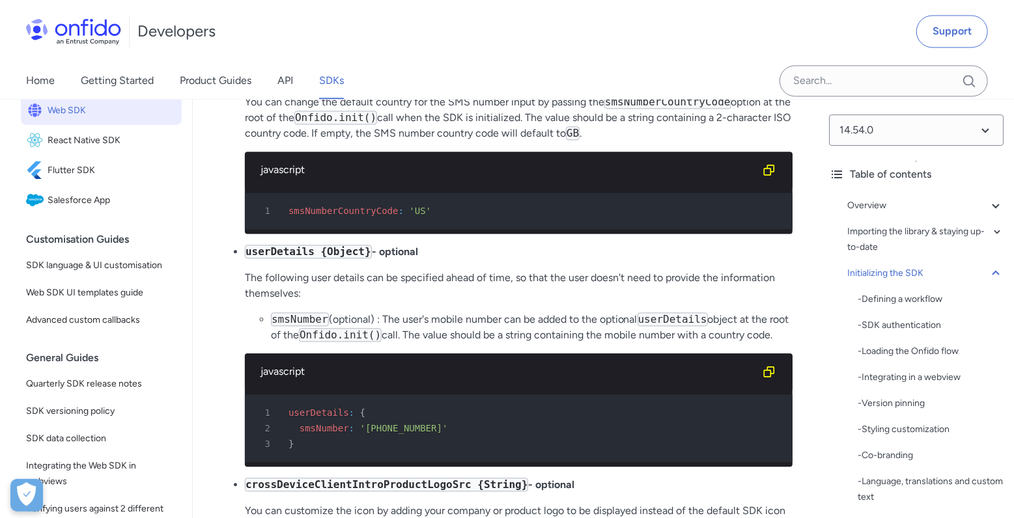
scroll to position [49, 0]
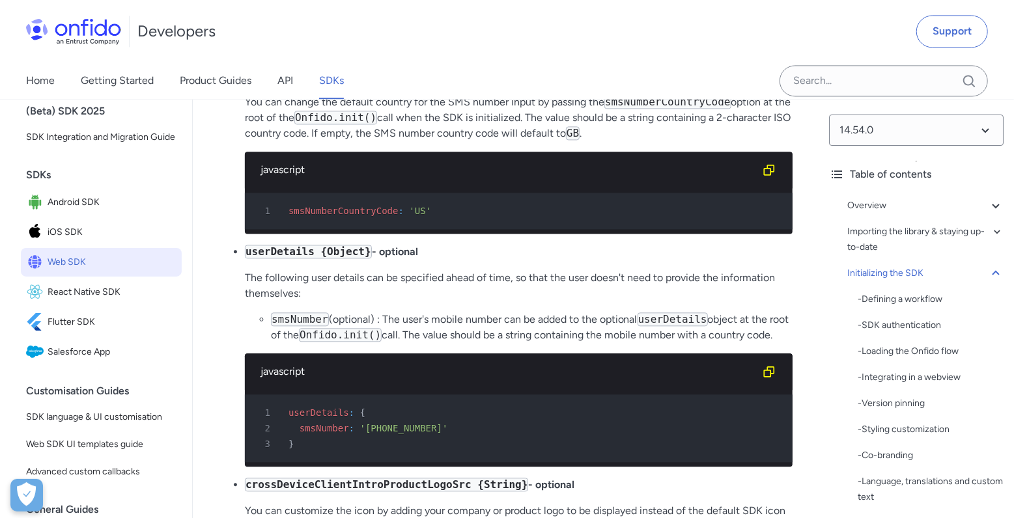
click at [115, 271] on span "Web SDK" at bounding box center [112, 262] width 129 height 18
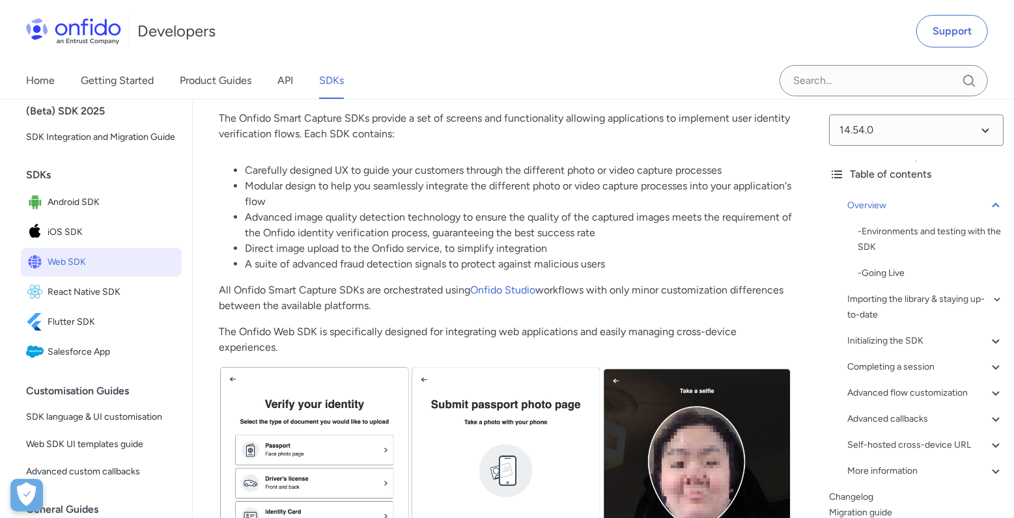
scroll to position [156, 0]
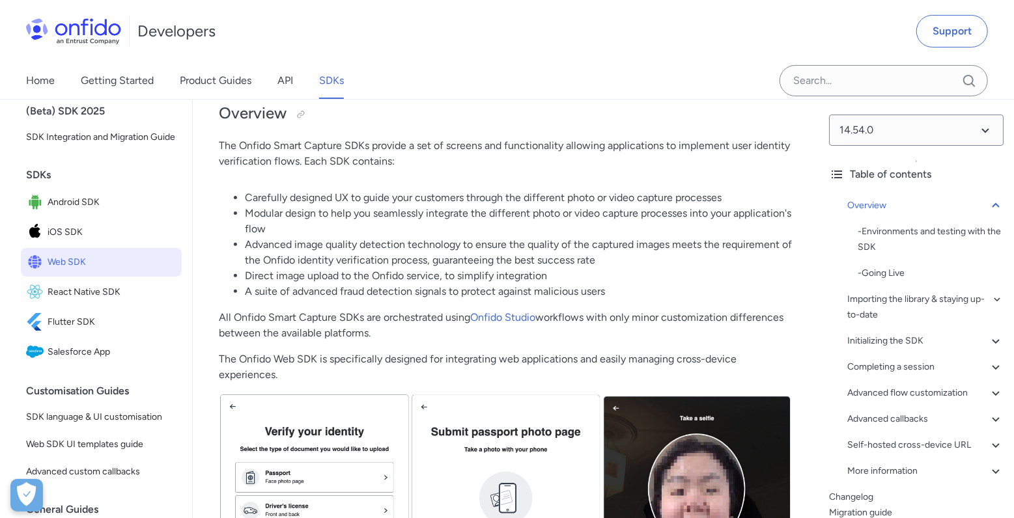
click at [301, 89] on div "Home Getting Started Product Guides API SDKs" at bounding box center [198, 81] width 396 height 36
click at [290, 85] on link "API" at bounding box center [285, 81] width 16 height 36
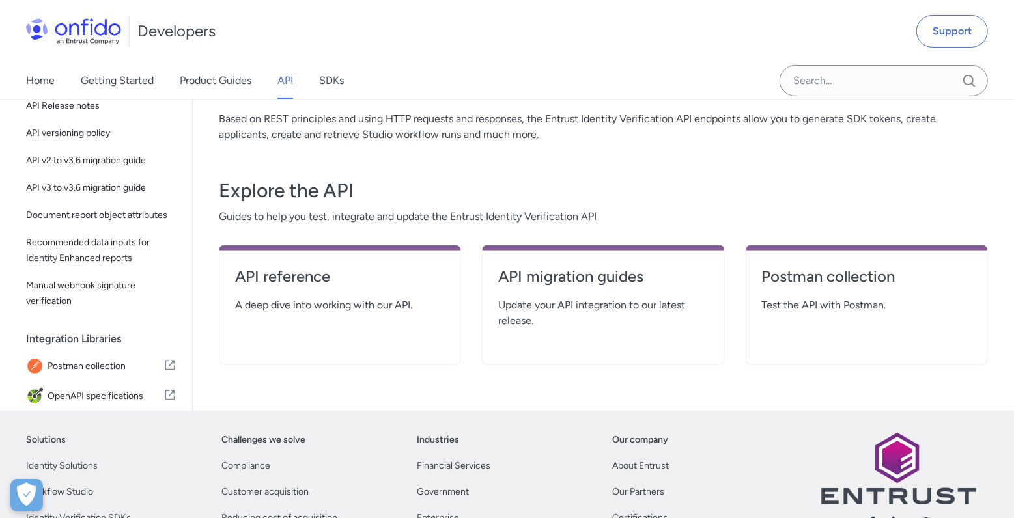
scroll to position [77, 0]
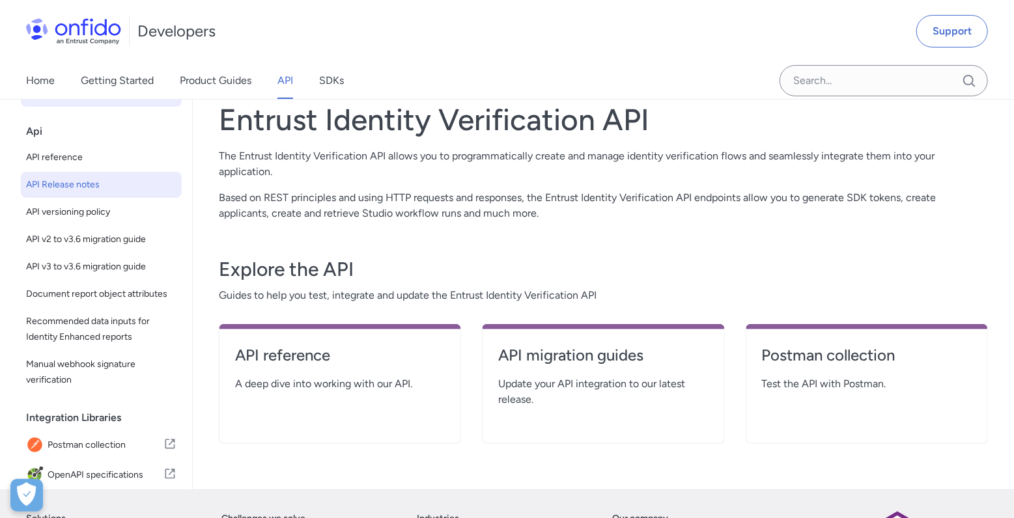
click at [68, 172] on link "API Release notes" at bounding box center [101, 185] width 161 height 26
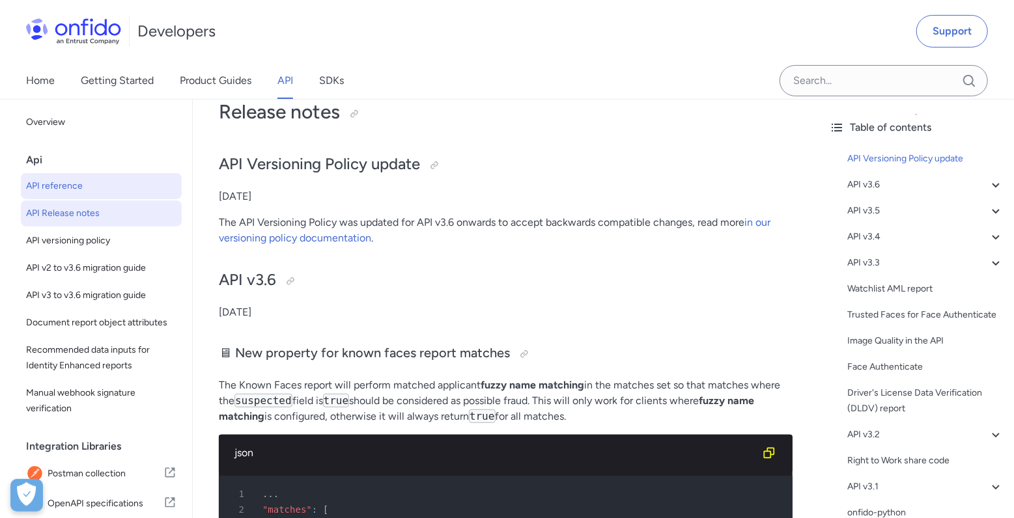
click at [79, 199] on link "API reference" at bounding box center [101, 186] width 161 height 26
select select "http"
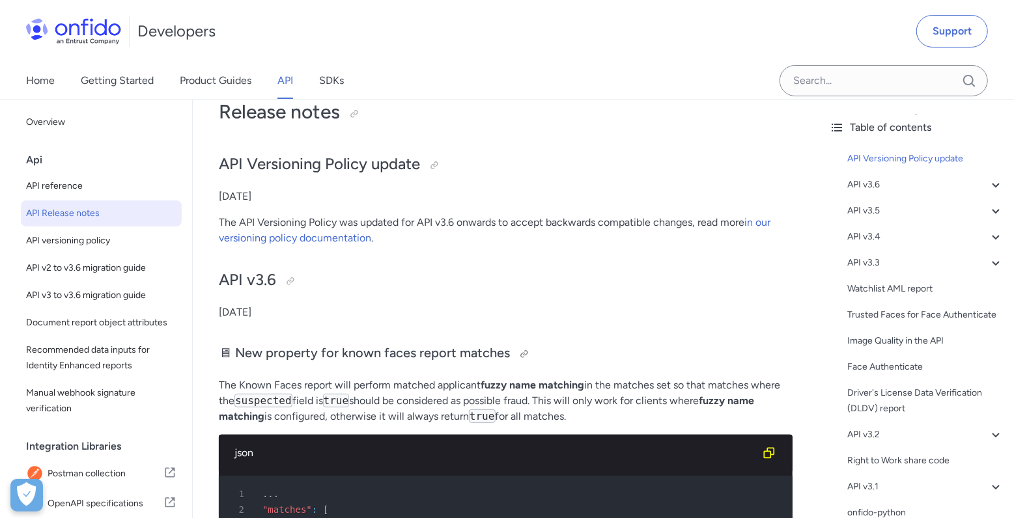
select select "http"
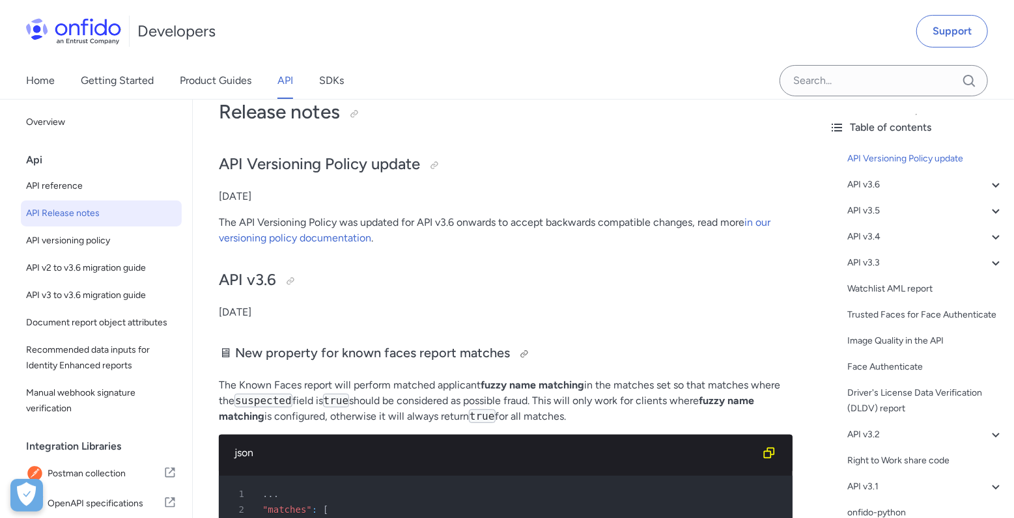
select select "http"
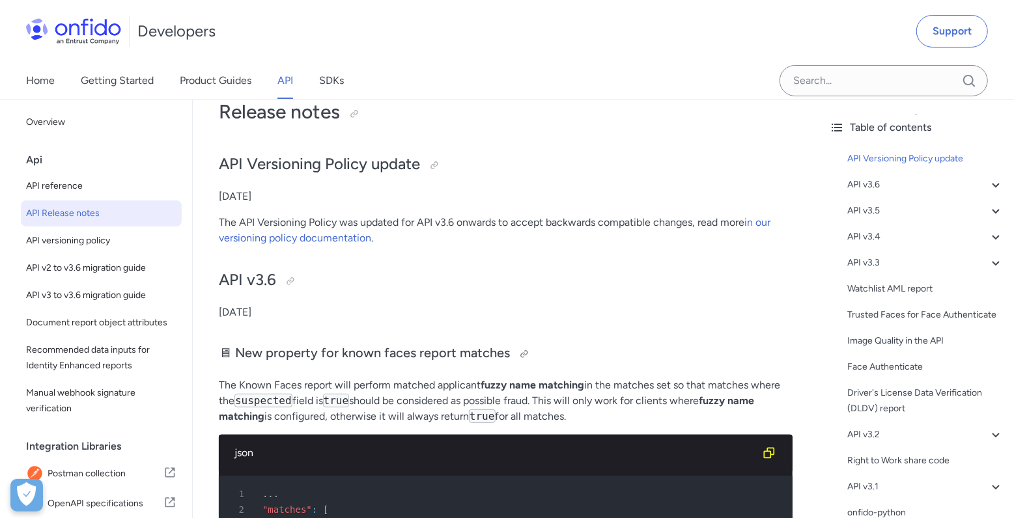
select select "http"
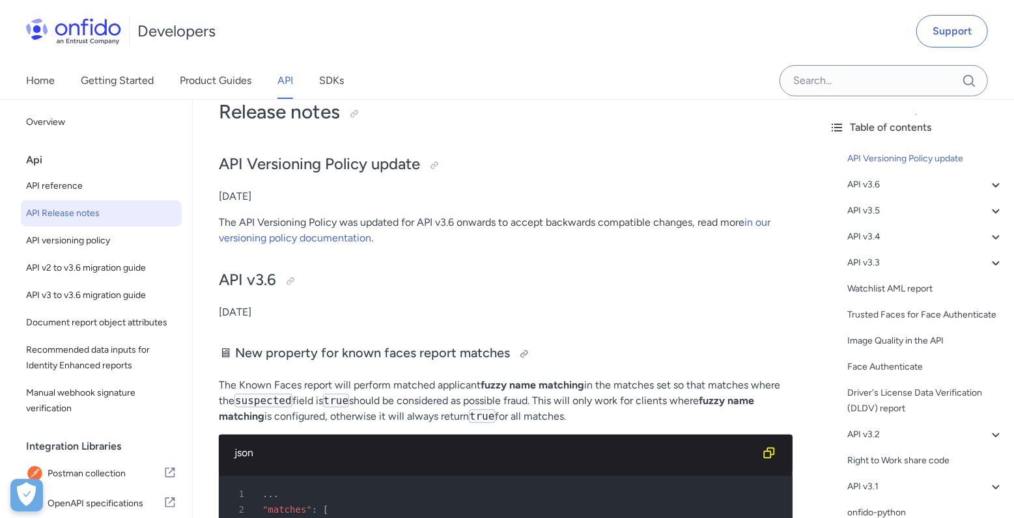
select select "http"
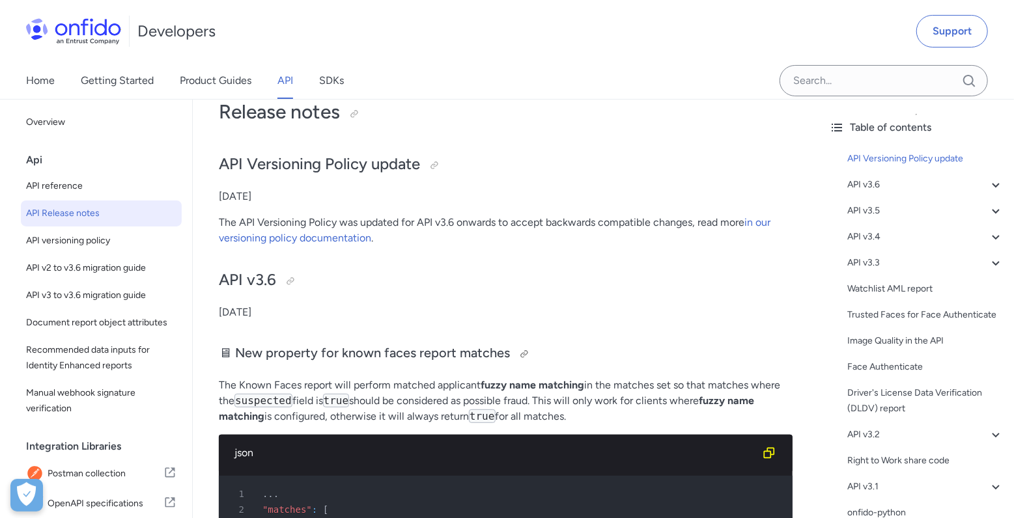
select select "http"
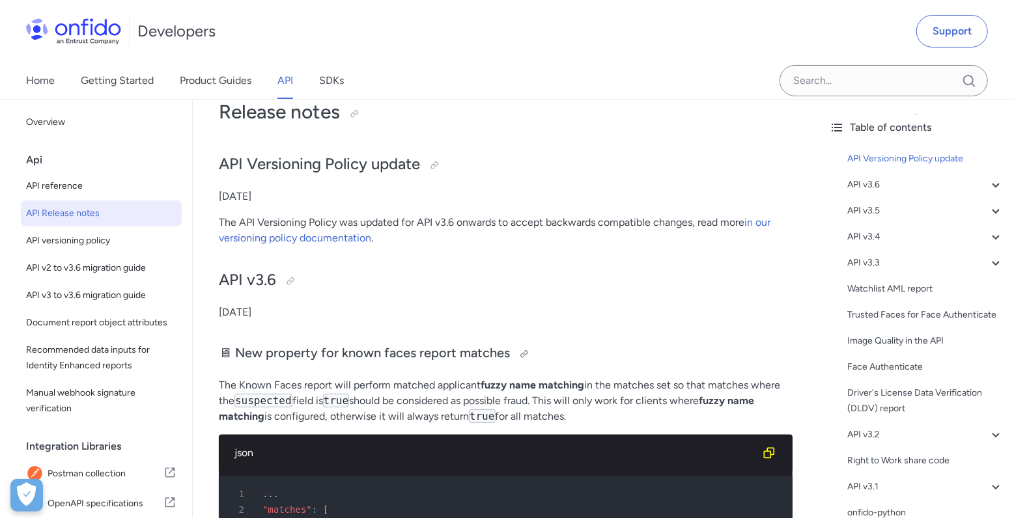
select select "http"
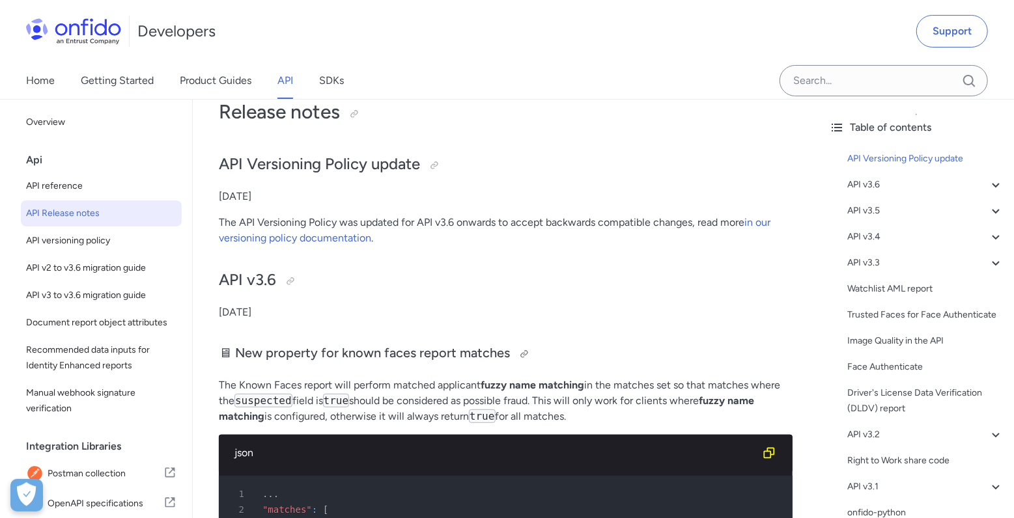
select select "http"
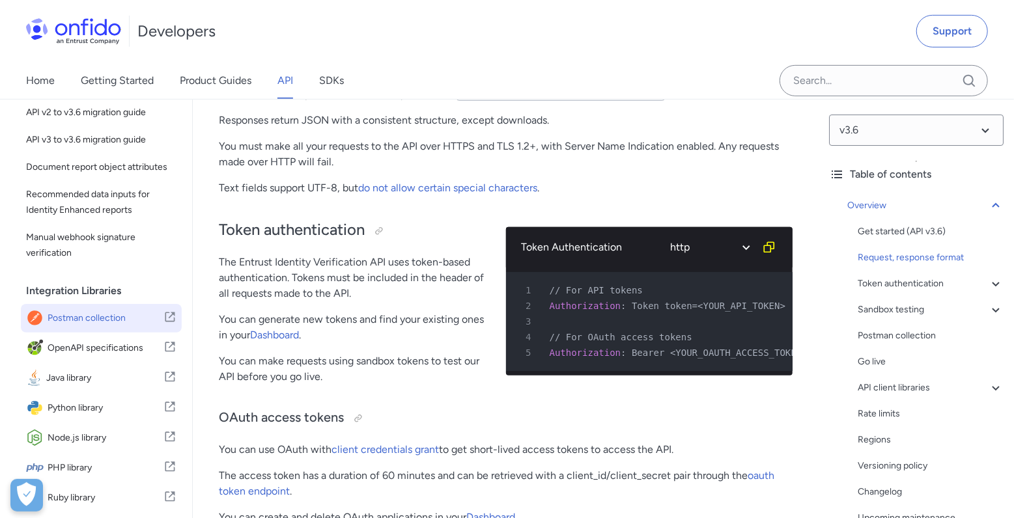
scroll to position [229, 0]
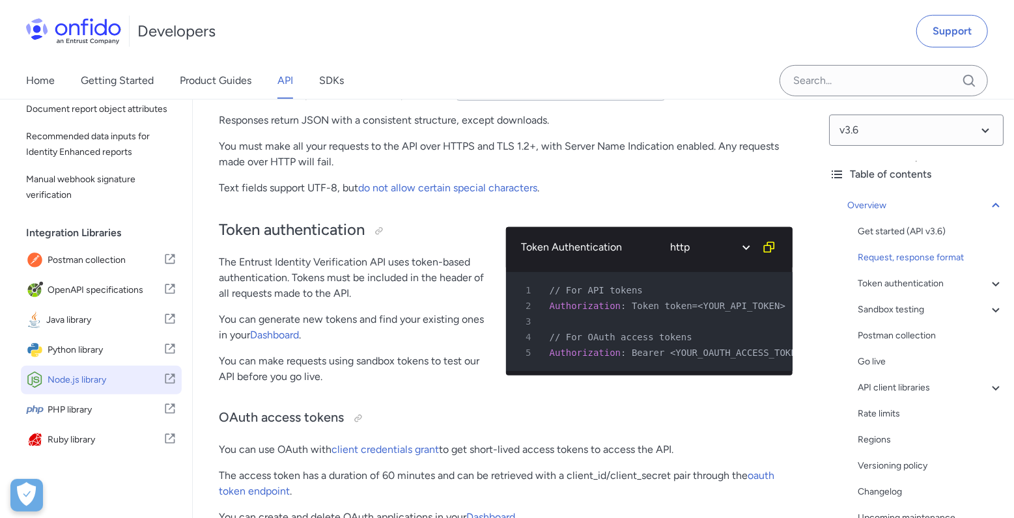
click at [89, 382] on span "Node.js library" at bounding box center [106, 380] width 116 height 18
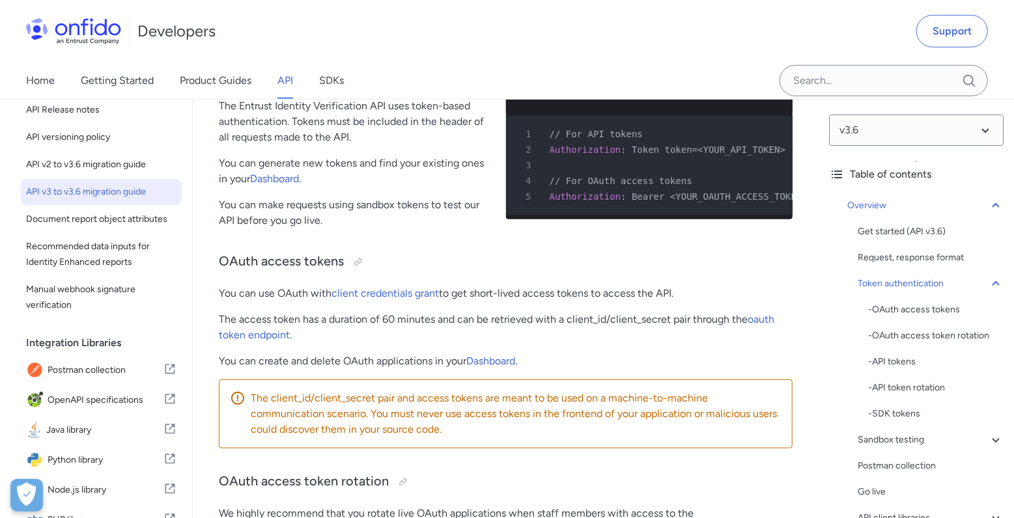
scroll to position [0, 0]
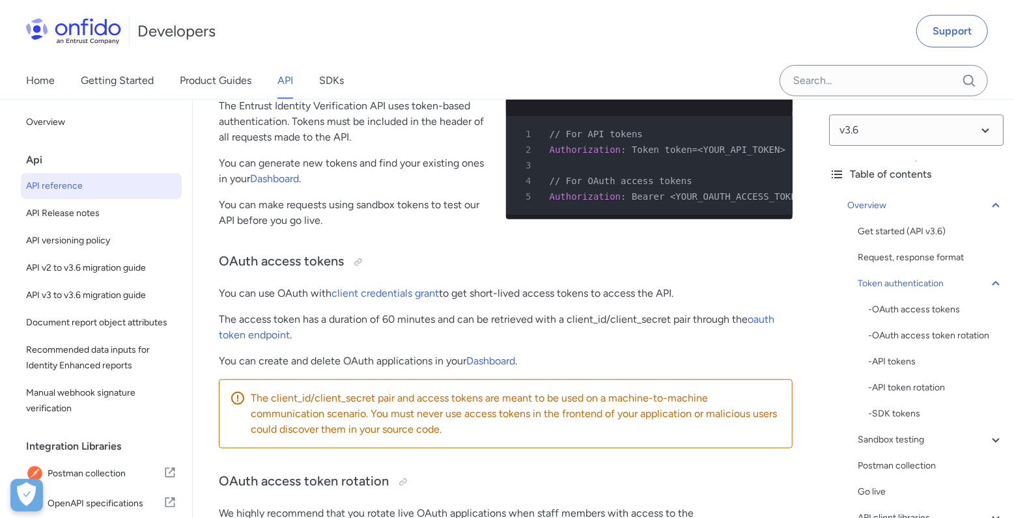
click at [352, 90] on div "Home Getting Started Product Guides API SDKs" at bounding box center [198, 81] width 396 height 36
click at [337, 87] on link "SDKs" at bounding box center [331, 81] width 25 height 36
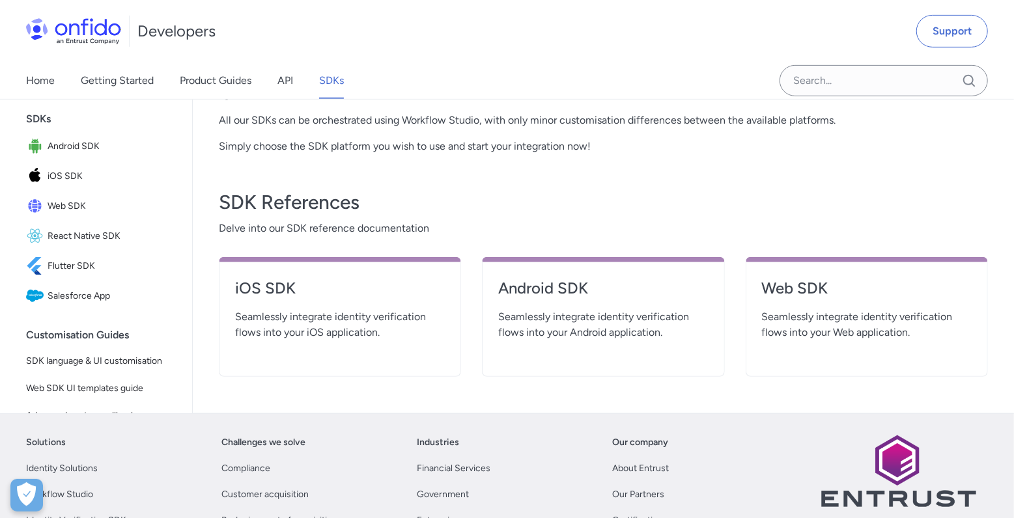
scroll to position [288, 0]
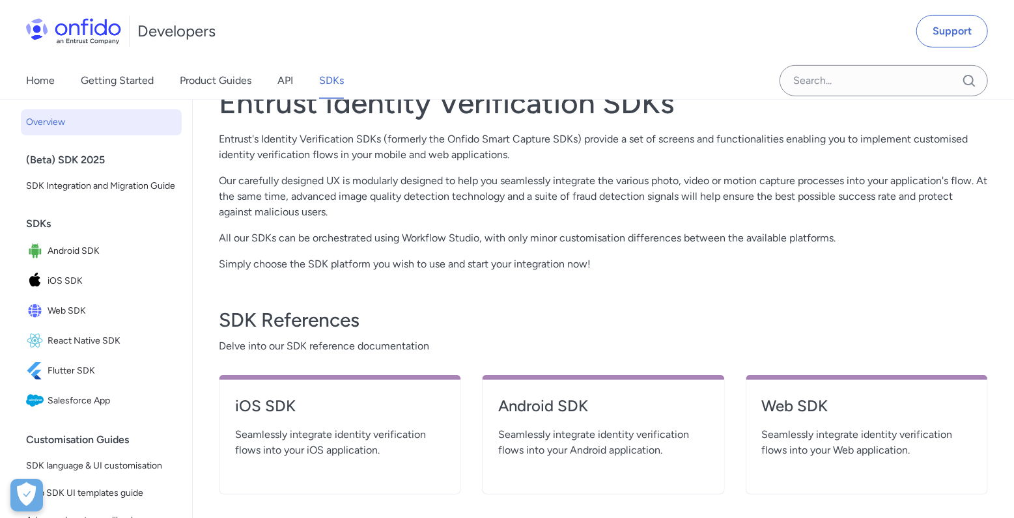
click at [824, 430] on span "Seamlessly integrate identity verification flows into your Web application." at bounding box center [867, 442] width 210 height 31
click at [824, 427] on span "Seamlessly integrate identity verification flows into your Web application." at bounding box center [867, 442] width 210 height 31
click at [98, 326] on link "Web SDK" at bounding box center [101, 311] width 161 height 29
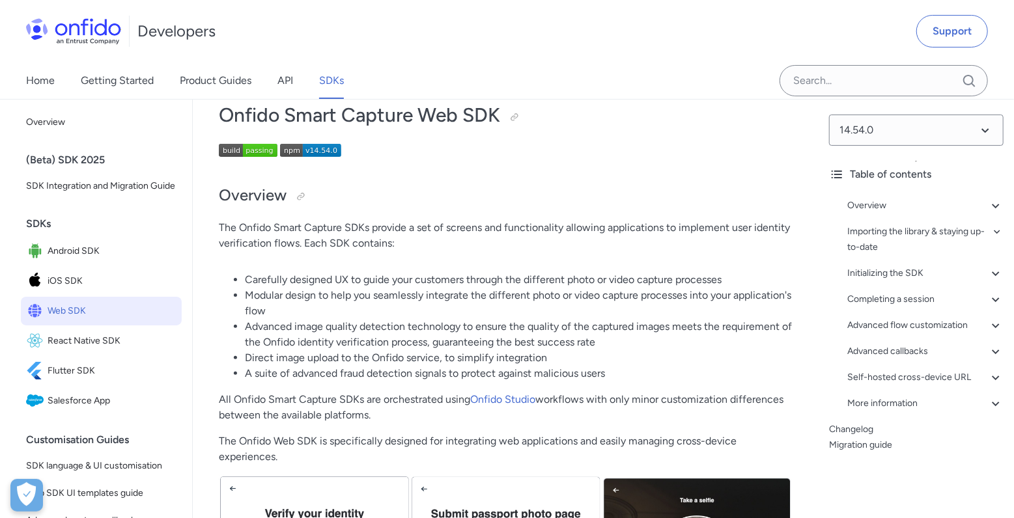
scroll to position [77, 0]
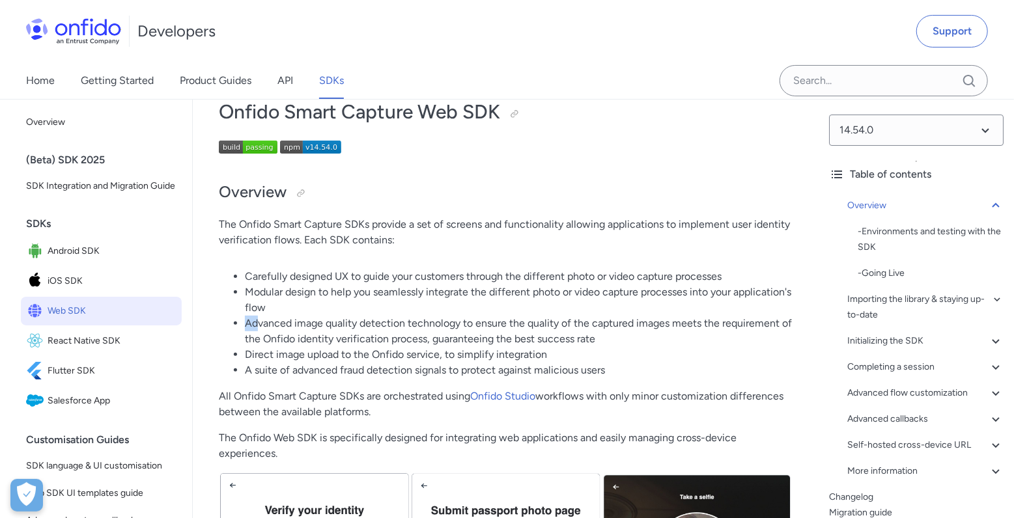
drag, startPoint x: 274, startPoint y: 327, endPoint x: 551, endPoint y: 309, distance: 277.4
click at [551, 309] on ul "Carefully designed UX to guide your customers through the different photo or vi…" at bounding box center [506, 323] width 574 height 109
click at [496, 320] on li "Advanced image quality detection technology to ensure the quality of the captur…" at bounding box center [519, 331] width 548 height 31
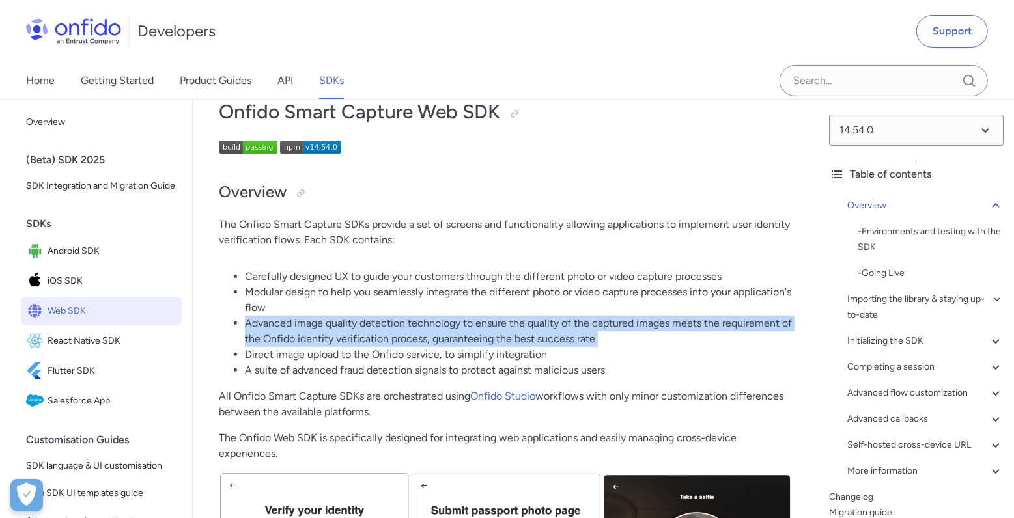
click at [495, 324] on li "Advanced image quality detection technology to ensure the quality of the captur…" at bounding box center [519, 331] width 548 height 31
click at [358, 331] on li "Advanced image quality detection technology to ensure the quality of the captur…" at bounding box center [519, 331] width 548 height 31
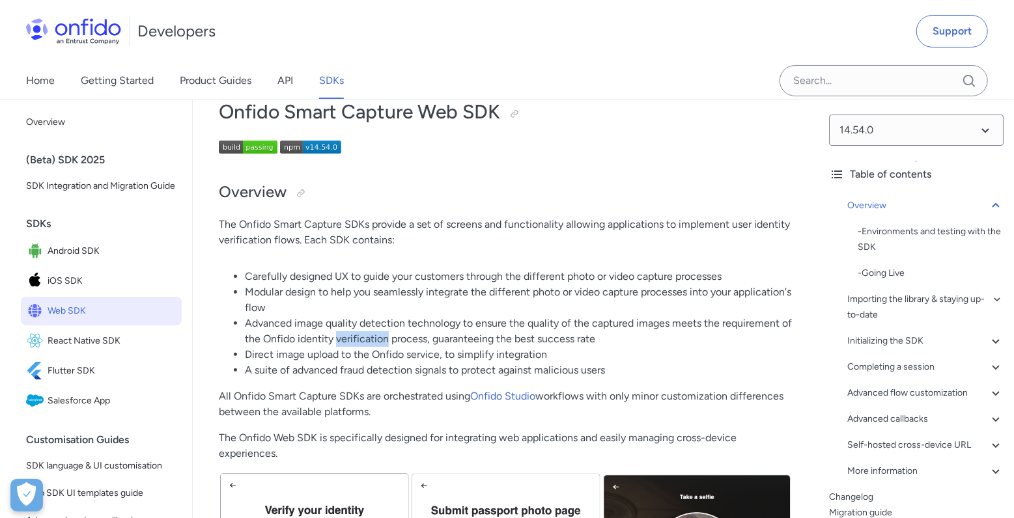
click at [358, 331] on li "Advanced image quality detection technology to ensure the quality of the captur…" at bounding box center [519, 331] width 548 height 31
drag, startPoint x: 437, startPoint y: 358, endPoint x: 324, endPoint y: 389, distance: 117.3
click at [486, 358] on li "Direct image upload to the Onfido service, to simplify integration" at bounding box center [519, 355] width 548 height 16
drag, startPoint x: 279, startPoint y: 389, endPoint x: 376, endPoint y: 383, distance: 96.5
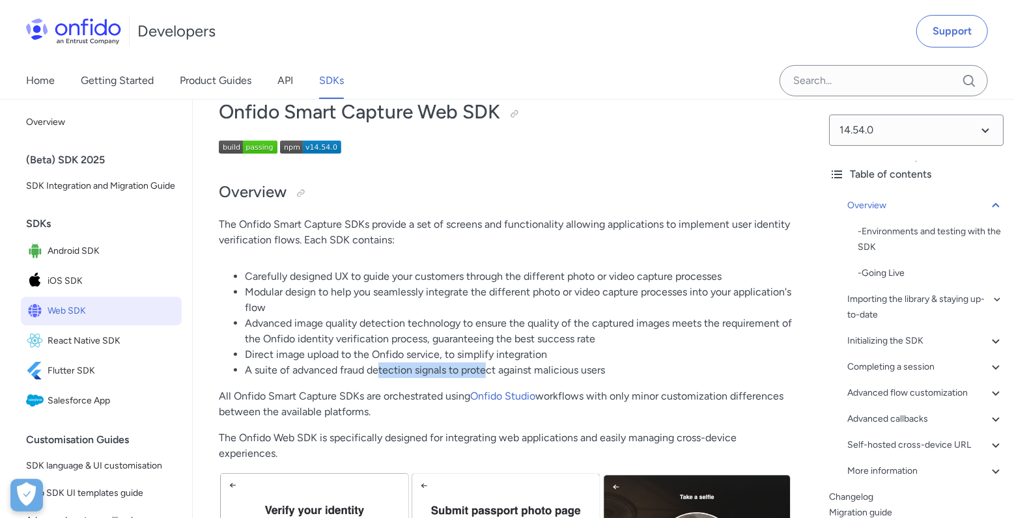
drag, startPoint x: 380, startPoint y: 374, endPoint x: 437, endPoint y: 377, distance: 57.4
click at [488, 369] on li "A suite of advanced fraud detection signals to protect against malicious users" at bounding box center [519, 371] width 548 height 16
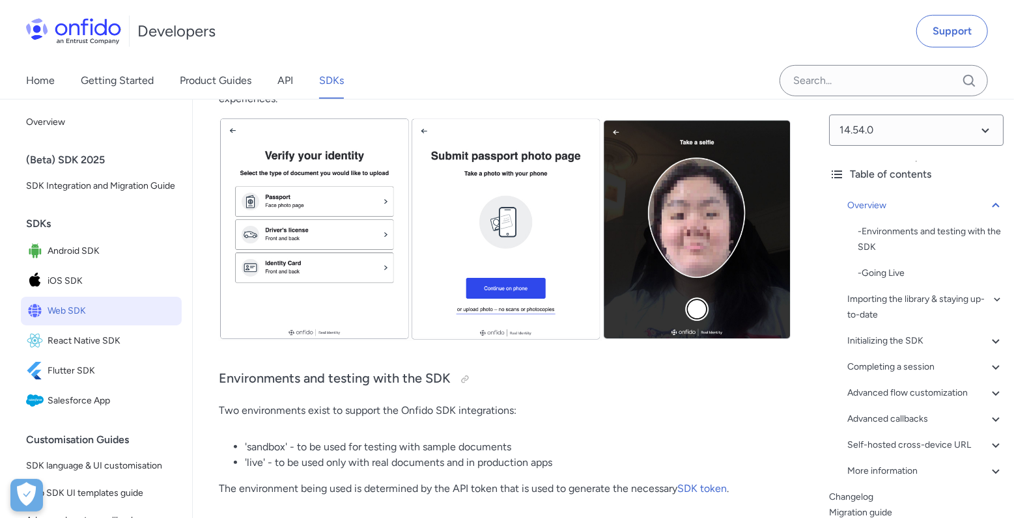
scroll to position [469, 0]
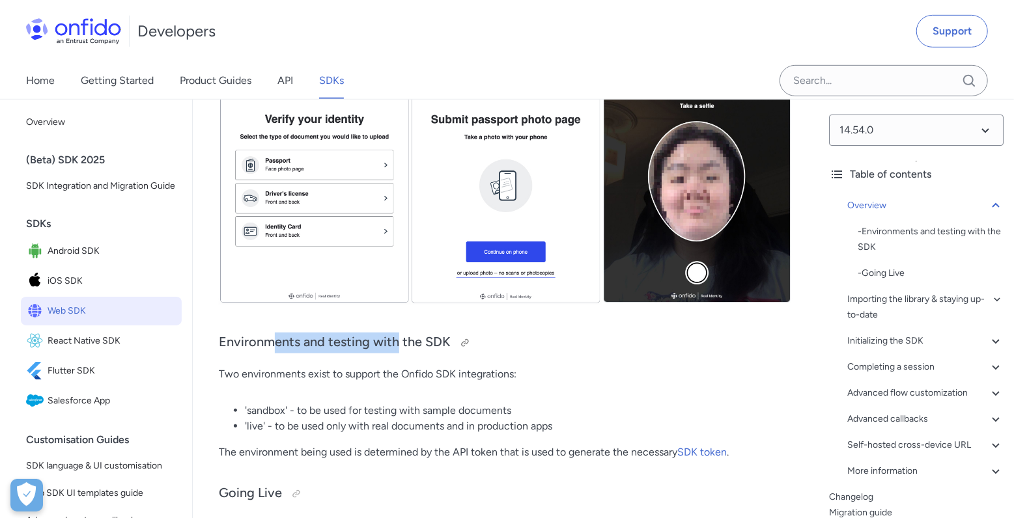
drag, startPoint x: 270, startPoint y: 350, endPoint x: 395, endPoint y: 349, distance: 125.7
click at [395, 349] on h3 "Environments and testing with the SDK" at bounding box center [506, 343] width 574 height 21
click at [451, 350] on div at bounding box center [461, 343] width 21 height 21
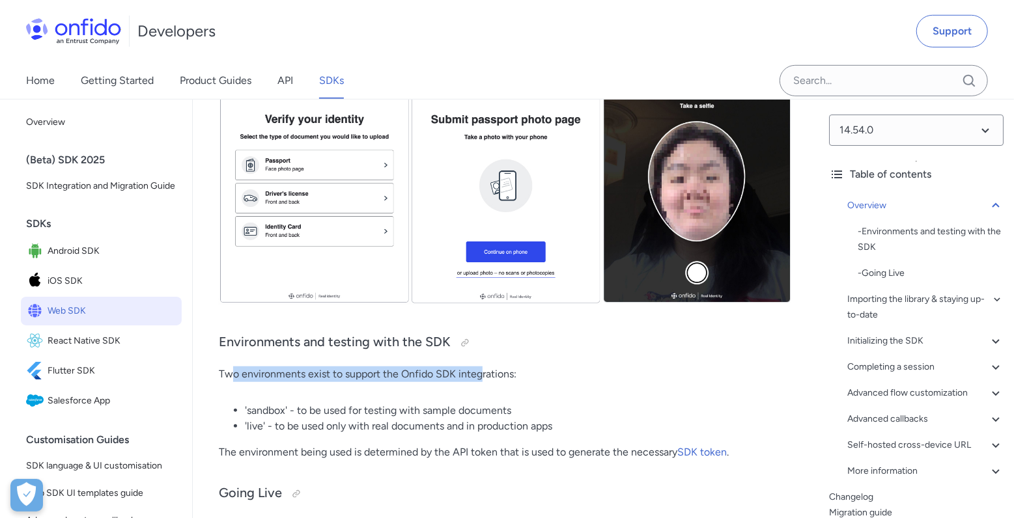
drag, startPoint x: 229, startPoint y: 376, endPoint x: 480, endPoint y: 375, distance: 252.0
click at [480, 375] on p "Two environments exist to support the Onfido SDK integrations:" at bounding box center [506, 375] width 574 height 16
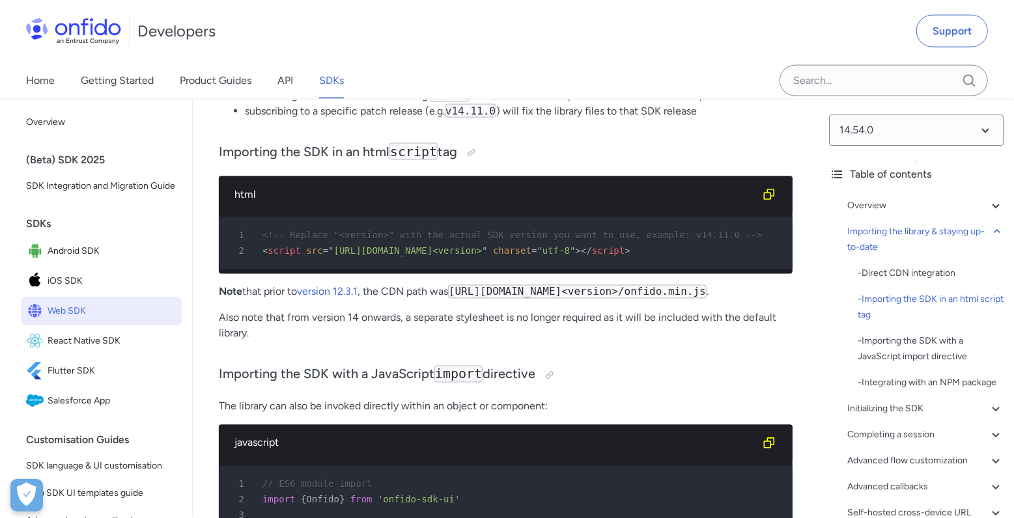
scroll to position [1328, 0]
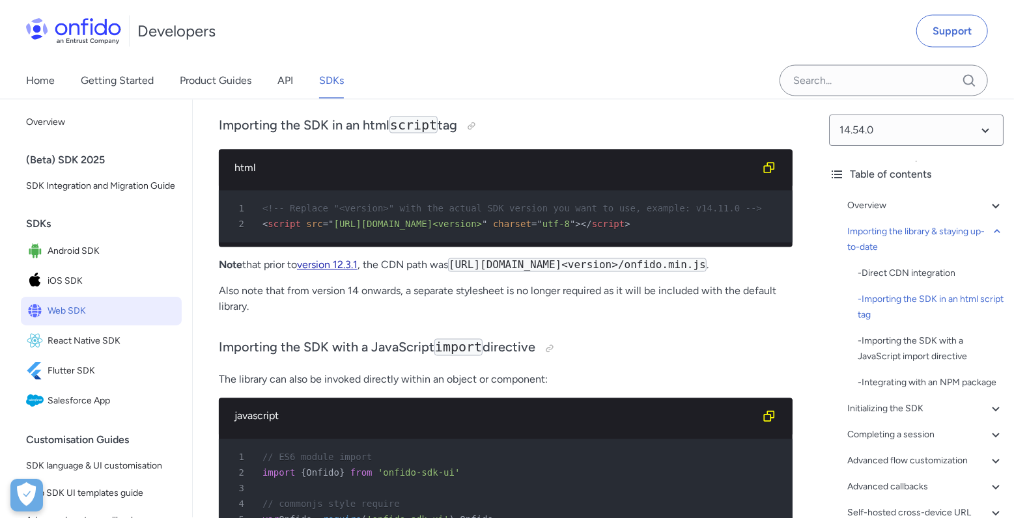
click at [338, 271] on link "version 12.3.1" at bounding box center [327, 265] width 61 height 12
click at [487, 222] on span """ at bounding box center [484, 224] width 5 height 10
click at [333, 271] on link "version 12.3.1" at bounding box center [327, 265] width 61 height 12
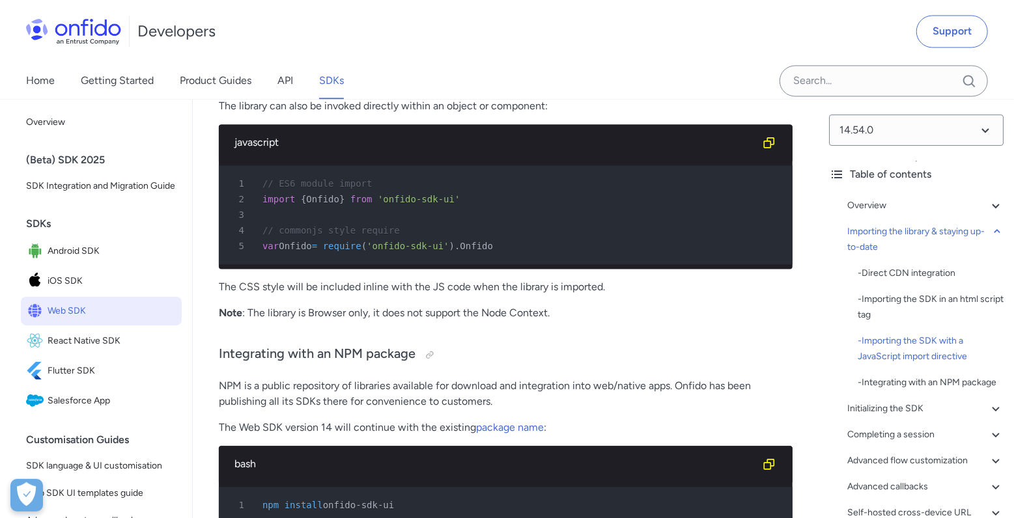
scroll to position [1484, 0]
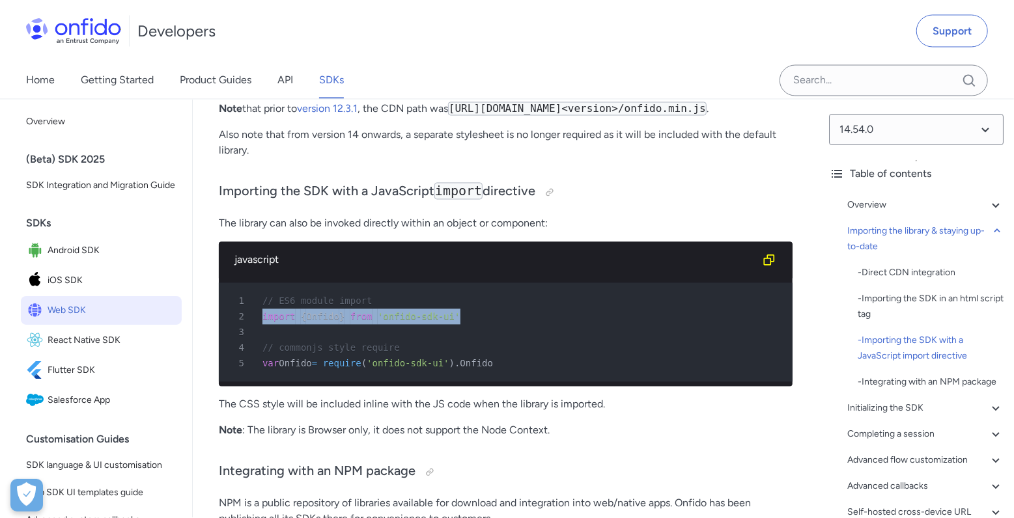
drag, startPoint x: 494, startPoint y: 337, endPoint x: 235, endPoint y: 345, distance: 259.3
click at [235, 325] on div "2 import { Onfido } from 'onfido-sdk-ui'" at bounding box center [499, 317] width 550 height 16
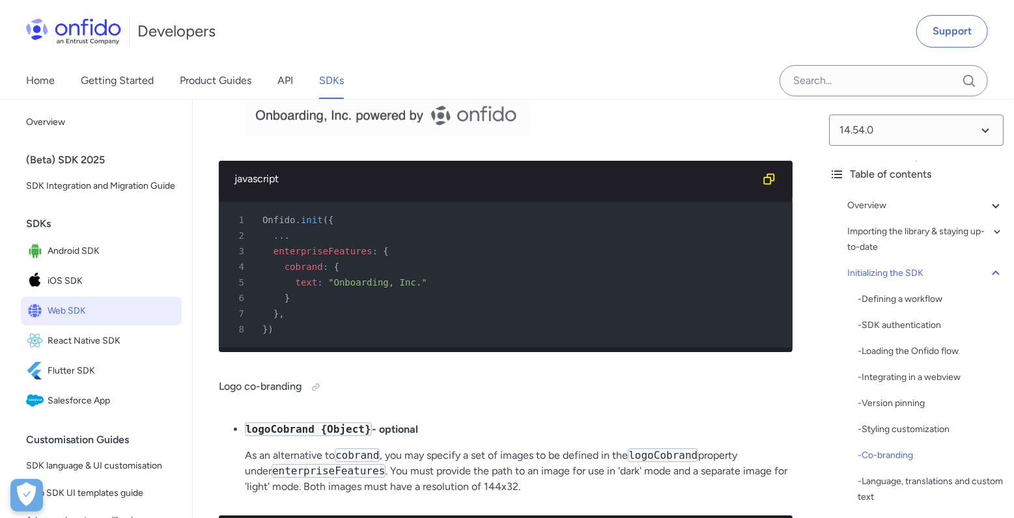
scroll to position [5859, 0]
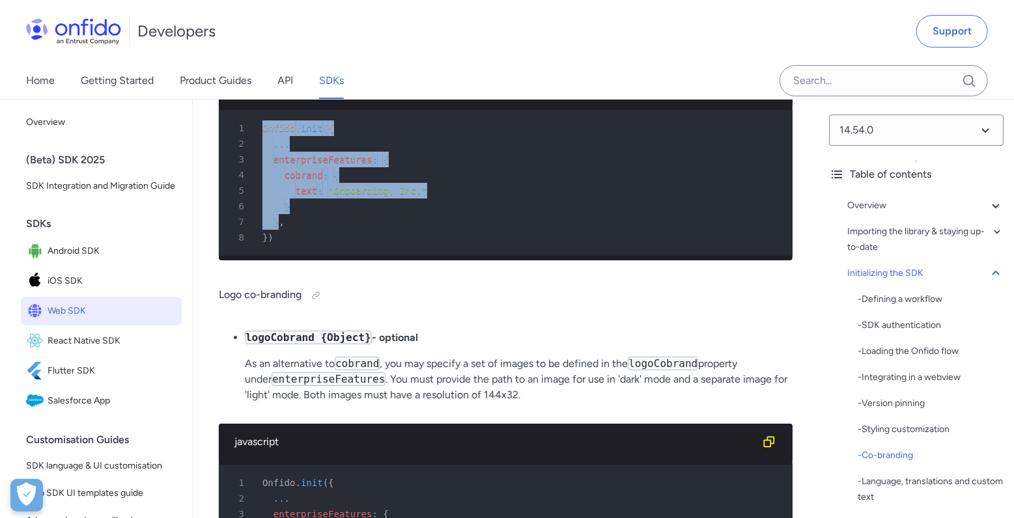
drag, startPoint x: 257, startPoint y: 223, endPoint x: 307, endPoint y: 321, distance: 110.1
click at [301, 256] on pre "1 Onfido . init ( { 2 ... 3 enterpriseFeatures : { 4 cobrand : { 5 text : "Onbo…" at bounding box center [506, 183] width 574 height 146
drag, startPoint x: 292, startPoint y: 340, endPoint x: 270, endPoint y: 225, distance: 116.8
click at [270, 225] on pre "1 Onfido . init ( { 2 ... 3 enterpriseFeatures : { 4 cobrand : { 5 text : "Onbo…" at bounding box center [506, 183] width 574 height 146
click at [324, 230] on div "7 } ," at bounding box center [499, 222] width 550 height 16
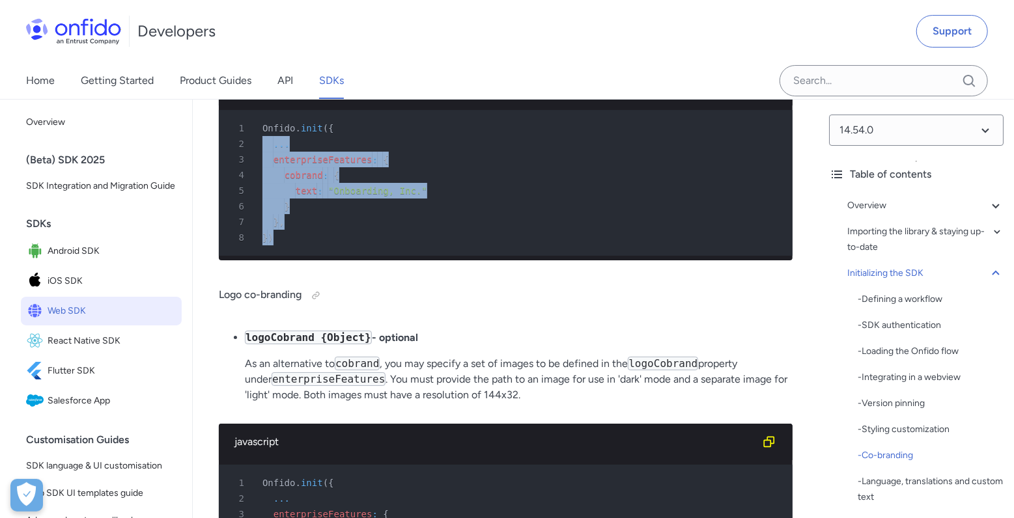
drag, startPoint x: 271, startPoint y: 326, endPoint x: 242, endPoint y: 245, distance: 86.3
click at [242, 245] on pre "1 Onfido . init ( { 2 ... 3 enterpriseFeatures : { 4 cobrand : { 5 text : "Onbo…" at bounding box center [506, 183] width 574 height 146
click at [366, 245] on div "8 } )" at bounding box center [499, 238] width 550 height 16
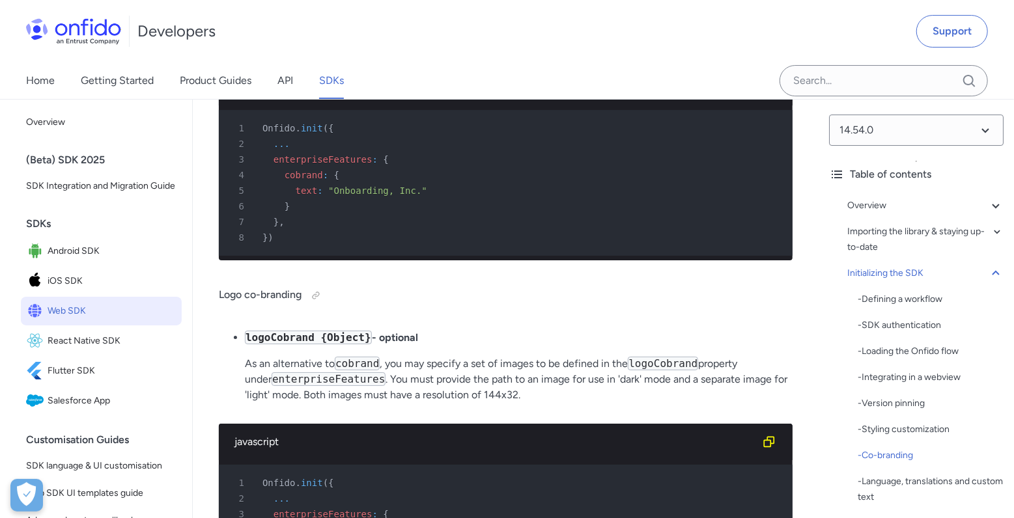
drag, startPoint x: 327, startPoint y: 342, endPoint x: 328, endPoint y: 333, distance: 9.8
click at [328, 245] on div "8 } )" at bounding box center [499, 238] width 550 height 16
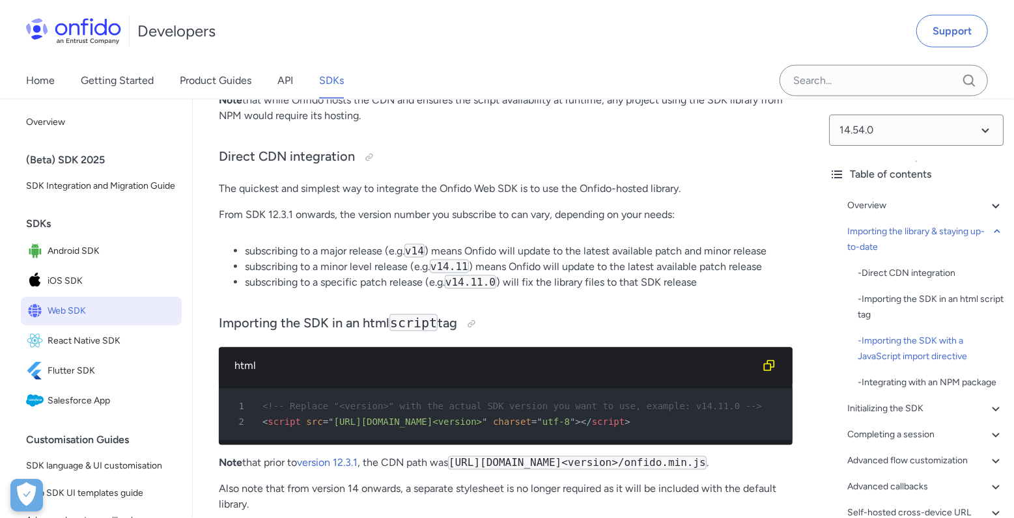
scroll to position [1094, 0]
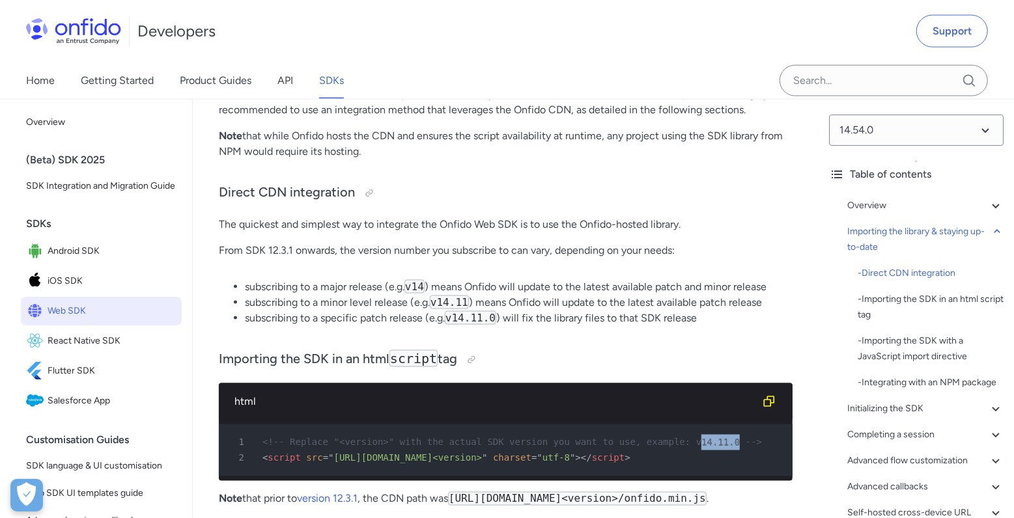
drag, startPoint x: 698, startPoint y: 440, endPoint x: 739, endPoint y: 446, distance: 41.4
click at [739, 446] on div "1 <!-- Replace "<version>" with the actual SDK version you want to use, example…" at bounding box center [499, 443] width 550 height 16
copy span "14.11.0"
drag, startPoint x: 691, startPoint y: 444, endPoint x: 822, endPoint y: 385, distance: 143.1
click at [738, 440] on span "<!-- Replace "<version>" with the actual SDK version you want to use, example: …" at bounding box center [511, 443] width 499 height 10
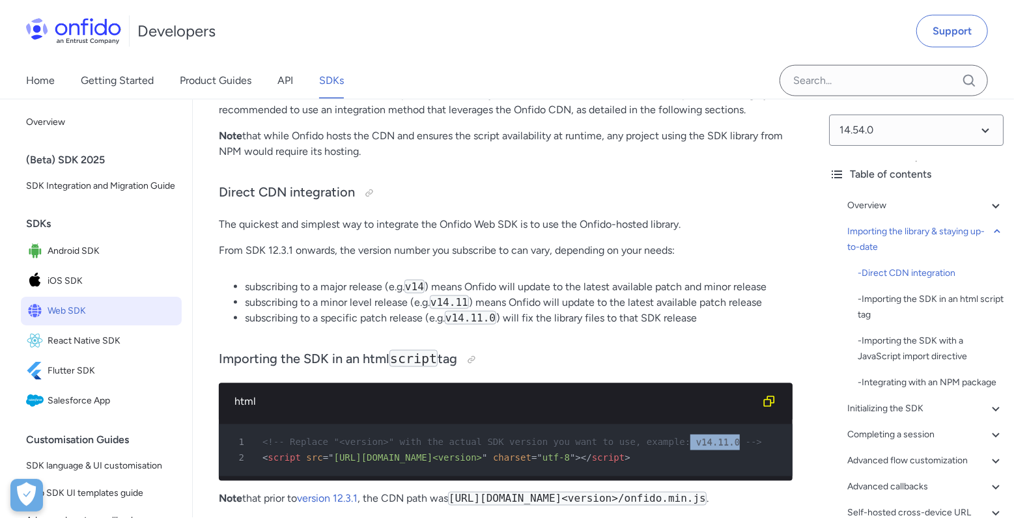
copy span "v14.11.0"
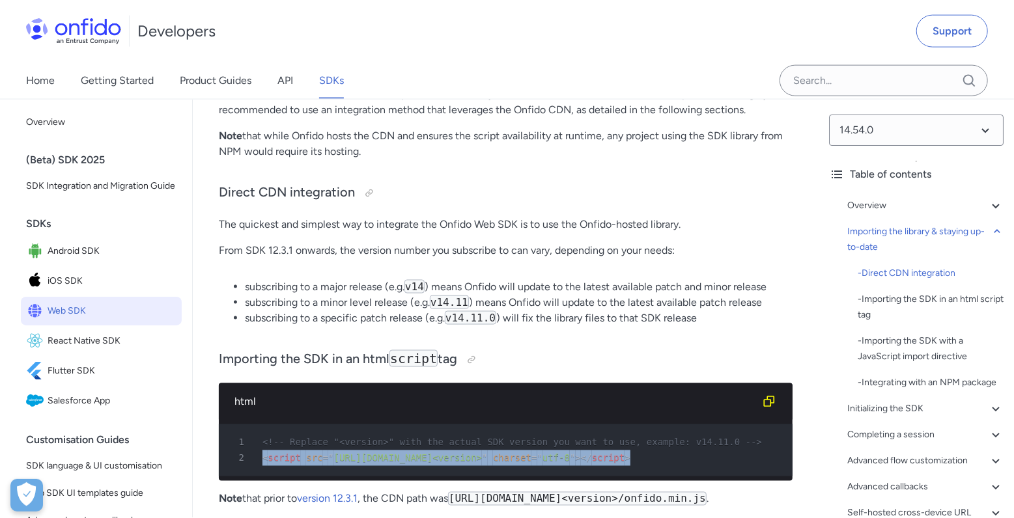
drag, startPoint x: 261, startPoint y: 463, endPoint x: 675, endPoint y: 465, distance: 413.4
click at [652, 474] on pre "1 <!-- Replace "<version>" with the actual SDK version you want to use, example…" at bounding box center [506, 451] width 574 height 52
copy div "< script src = " https://sdk.onfido.com/<version> " charset = " utf-8 " > </ sc…"
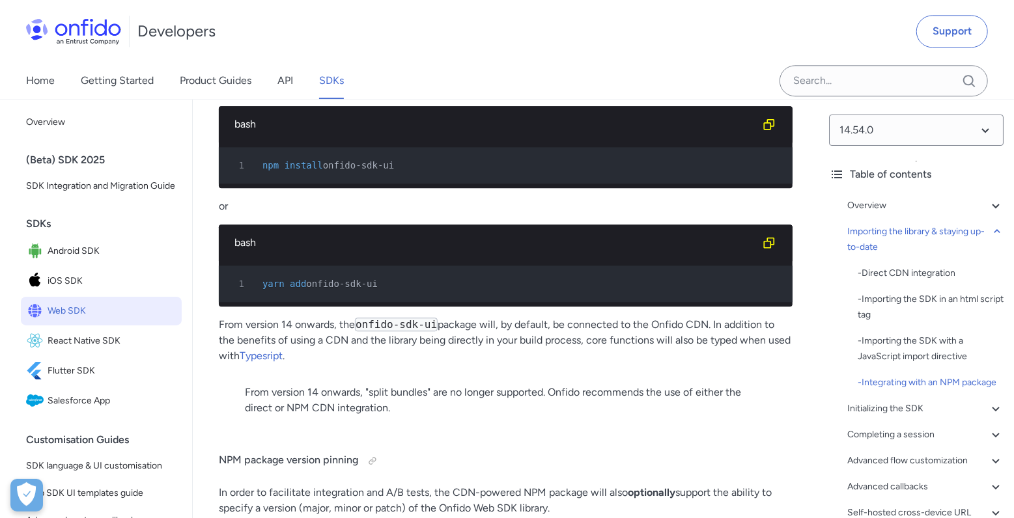
scroll to position [1875, 0]
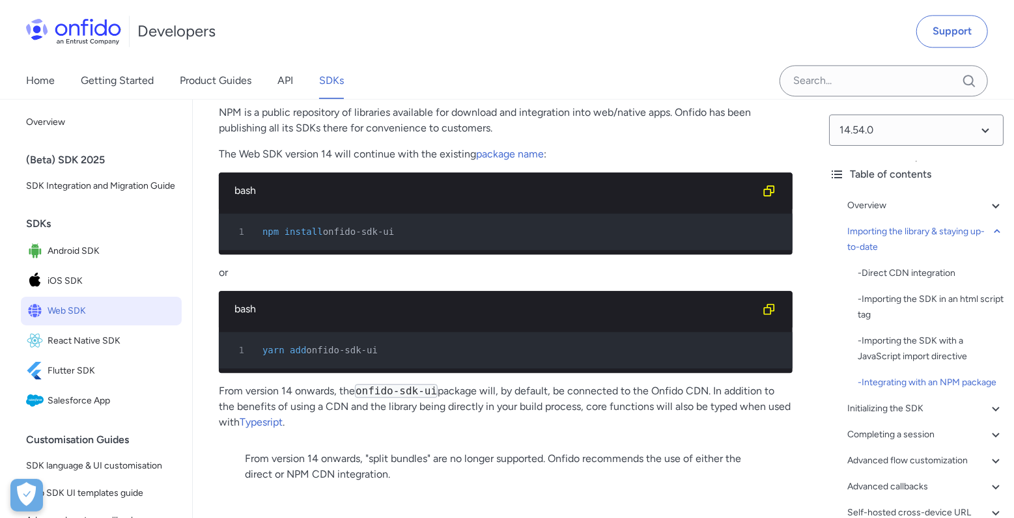
drag, startPoint x: 264, startPoint y: 265, endPoint x: 415, endPoint y: 262, distance: 151.1
click at [415, 240] on div "1 npm install onfido-sdk-ui" at bounding box center [499, 232] width 550 height 16
copy div "npm install onfido-sdk-ui"
drag, startPoint x: 374, startPoint y: 261, endPoint x: 688, endPoint y: 51, distance: 377.9
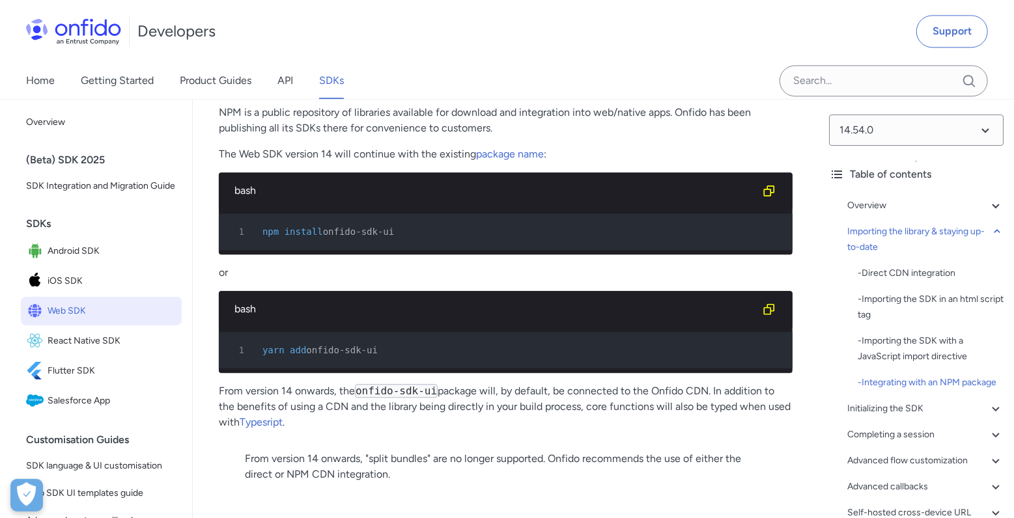
copy div "npm install onfido-sdk-ui"
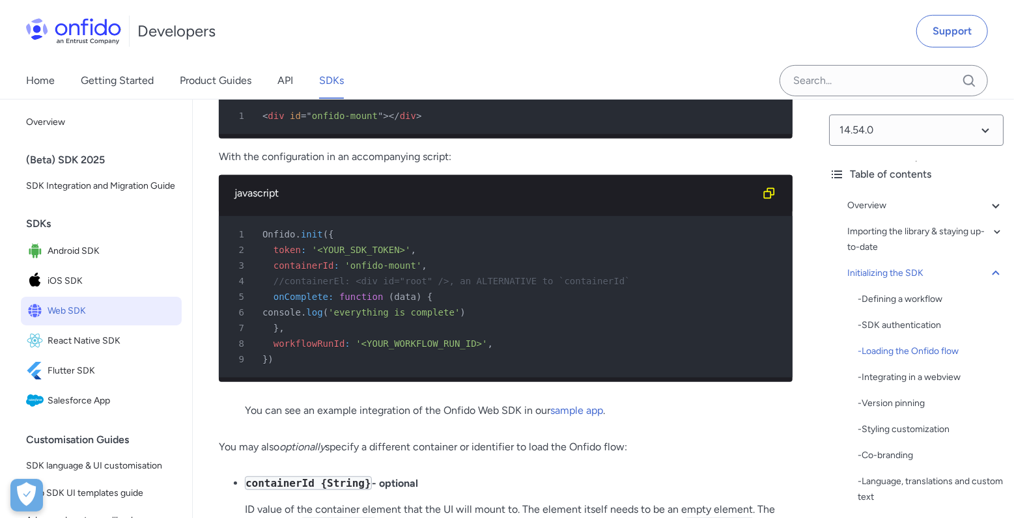
scroll to position [3359, 0]
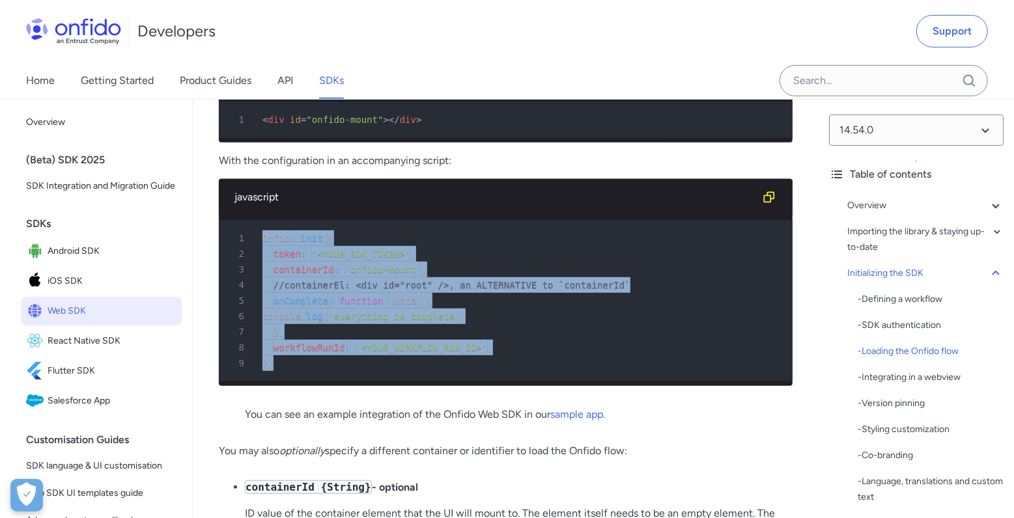
drag, startPoint x: 264, startPoint y: 318, endPoint x: 299, endPoint y: 447, distance: 133.8
click at [299, 382] on pre "1 Onfido . init ( { 2 token : '<YOUR_SDK_TOKEN>' , 3 containerId : 'onfido-moun…" at bounding box center [506, 300] width 574 height 161
copy pre "Onfido . init ( { 2 token : '<YOUR_SDK_TOKEN>' , 3 containerId : 'onfido-mount'…"
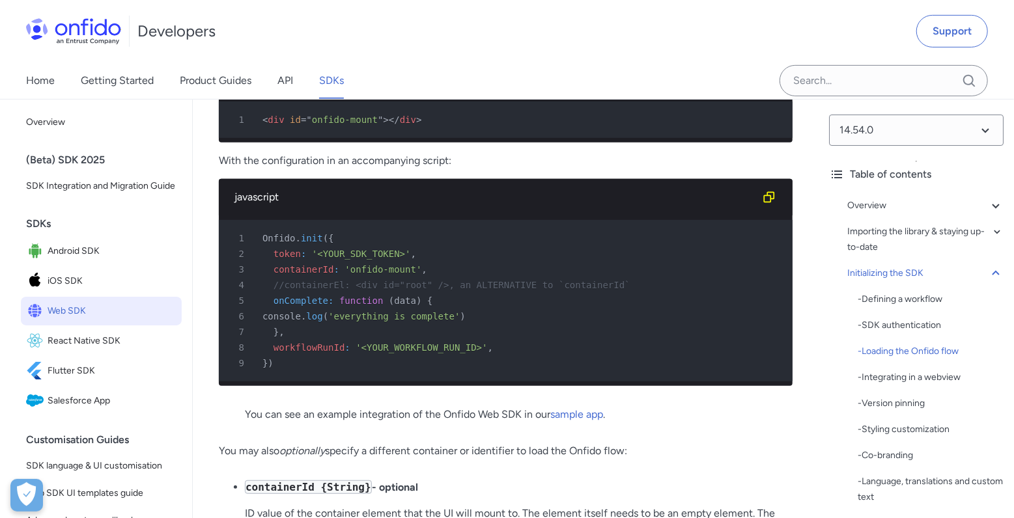
click at [370, 125] on span "onfido-mount" at bounding box center [345, 120] width 66 height 10
copy div "< div id = " onfido-mount " > </ div >"
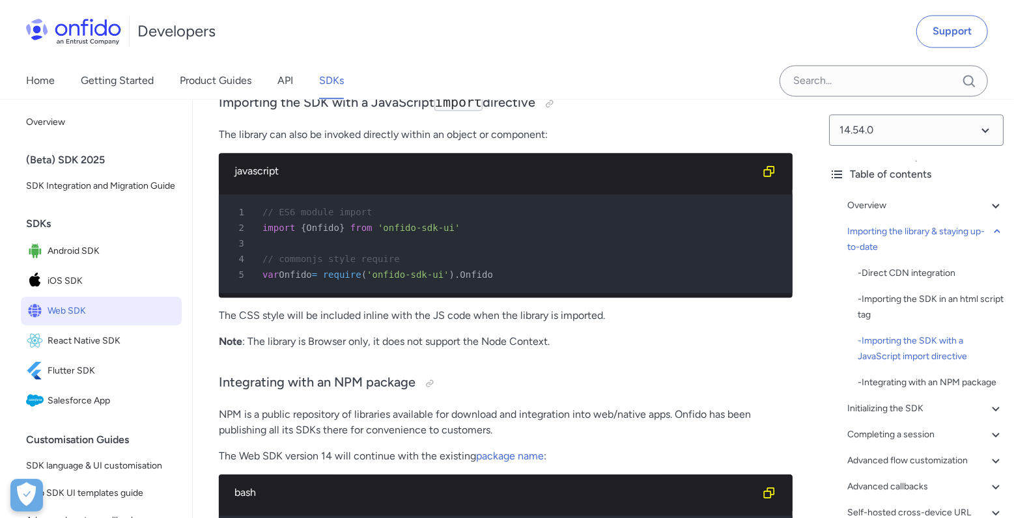
scroll to position [1562, 0]
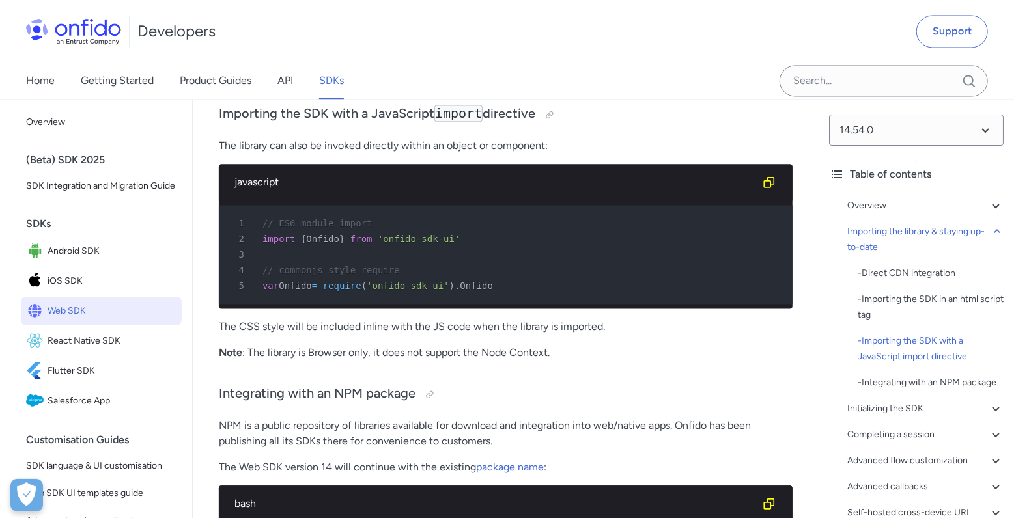
click at [296, 244] on span at bounding box center [298, 239] width 5 height 10
copy pre "import { Onfido } from 'onfido-sdk-ui' 3"
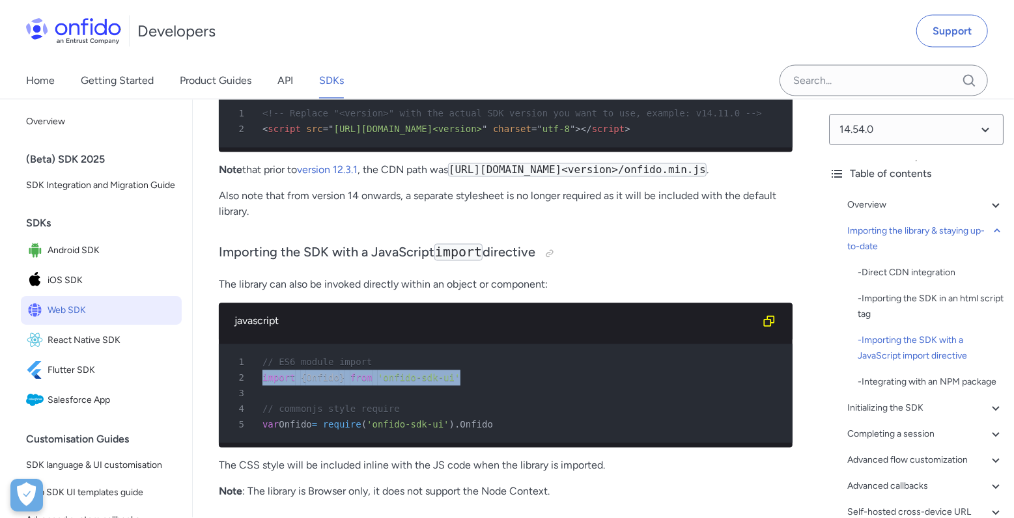
scroll to position [1328, 0]
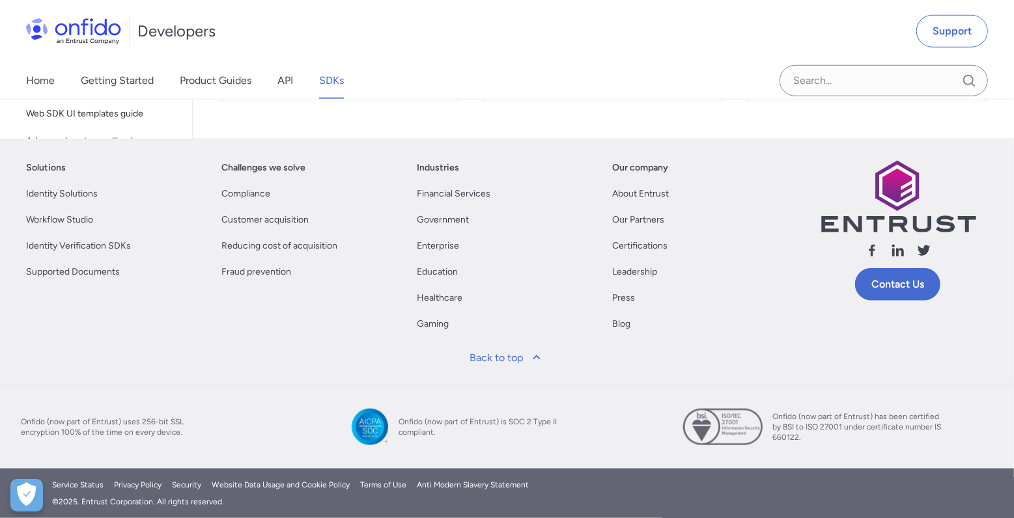
scroll to position [288, 0]
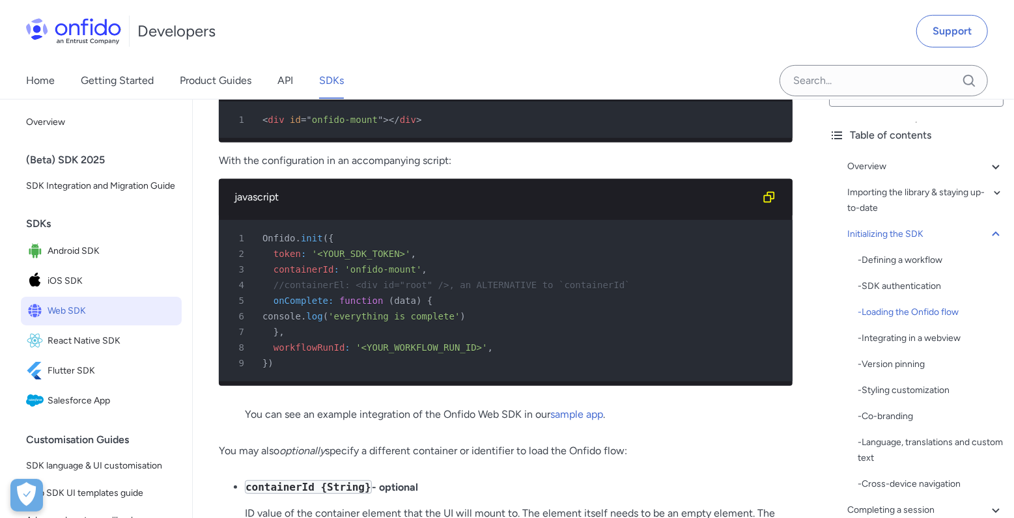
scroll to position [77, 0]
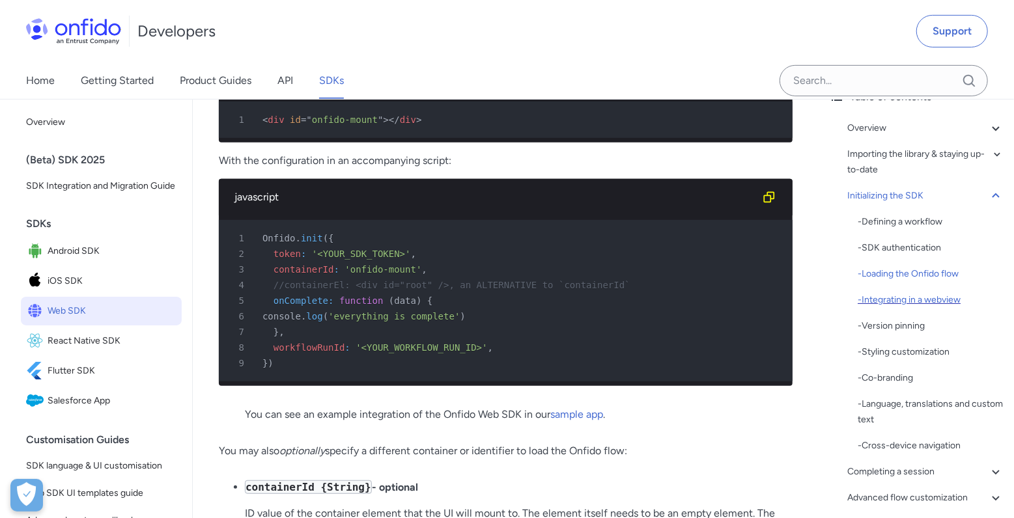
click at [919, 292] on div "- Integrating in a webview" at bounding box center [930, 300] width 146 height 16
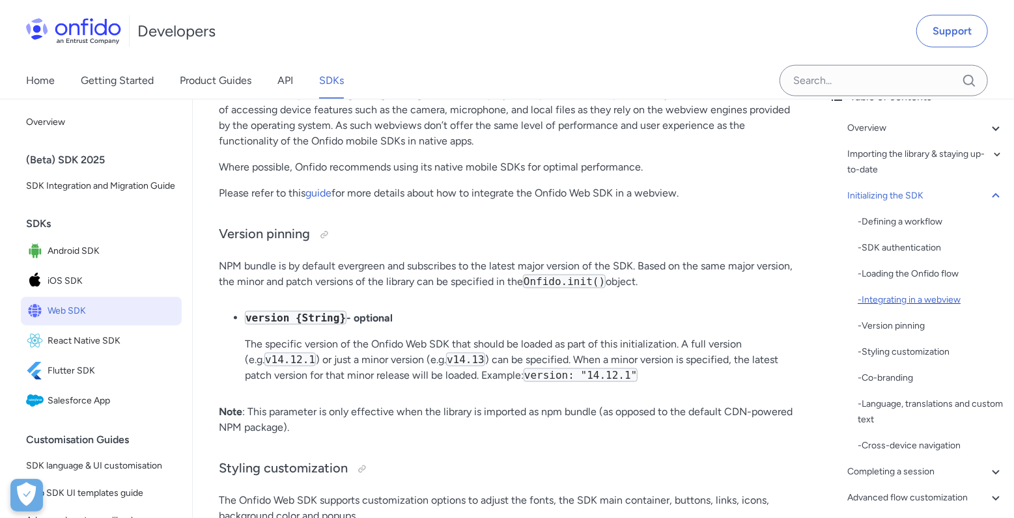
click at [904, 301] on div "- Integrating in a webview" at bounding box center [930, 300] width 146 height 16
click at [887, 318] on div "- Version pinning" at bounding box center [930, 326] width 146 height 16
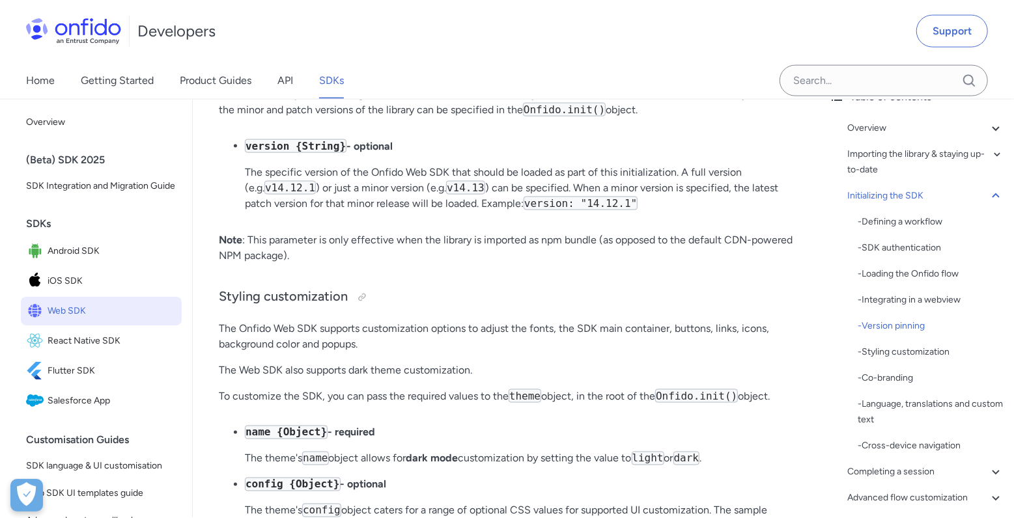
click at [904, 309] on div "- Defining a workflow - SDK authentication - Loading the Onfido flow - Integrat…" at bounding box center [930, 334] width 146 height 240
click at [906, 247] on div "- SDK authentication" at bounding box center [930, 248] width 146 height 16
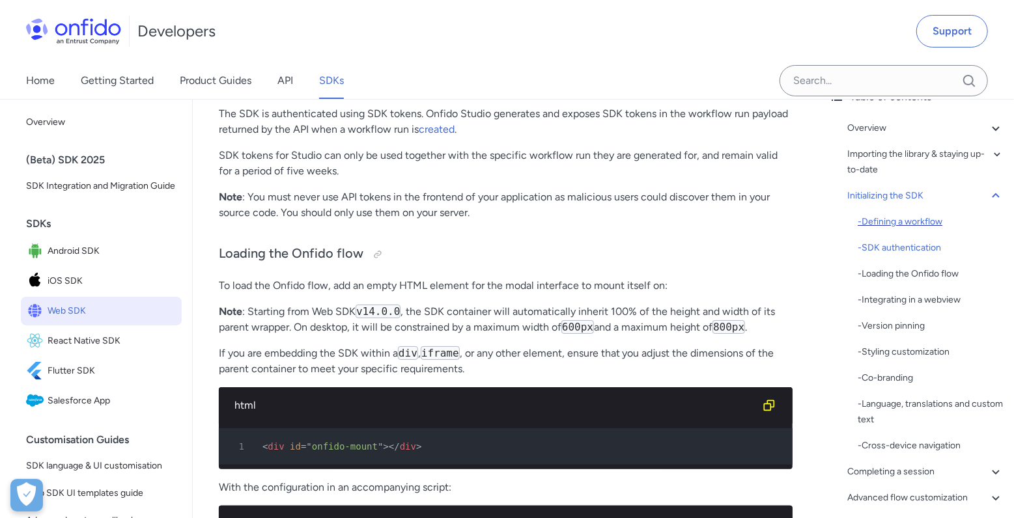
click at [915, 225] on div "- Defining a workflow" at bounding box center [930, 222] width 146 height 16
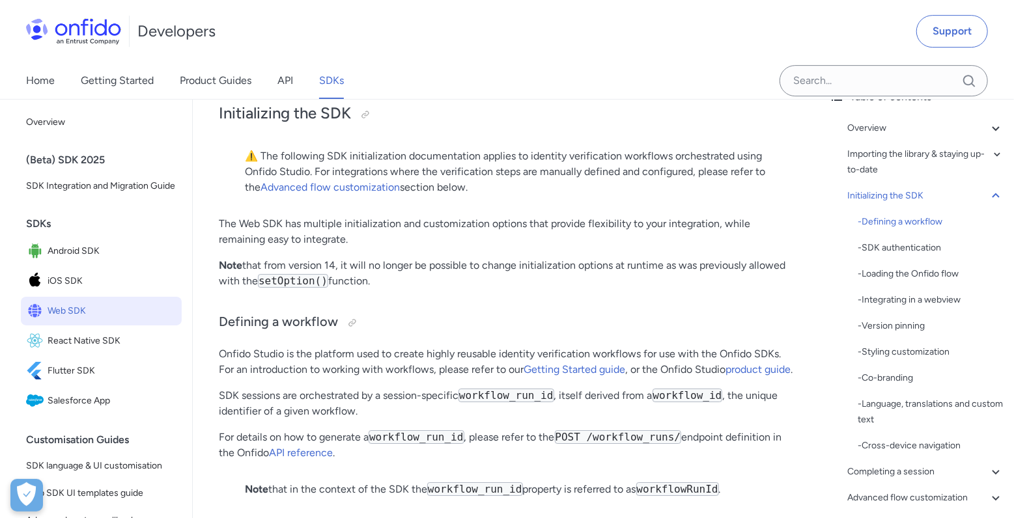
scroll to position [2485, 0]
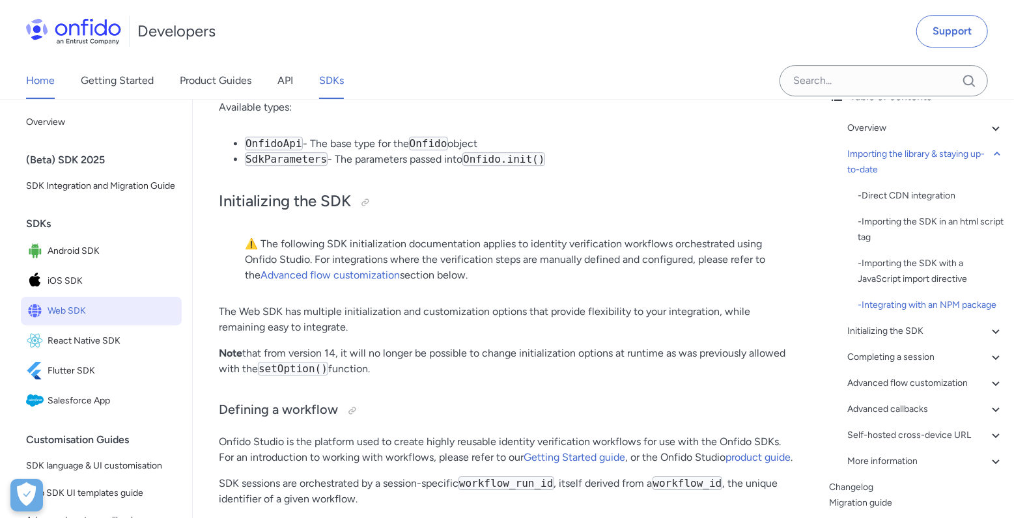
click at [46, 92] on link "Home" at bounding box center [40, 81] width 29 height 36
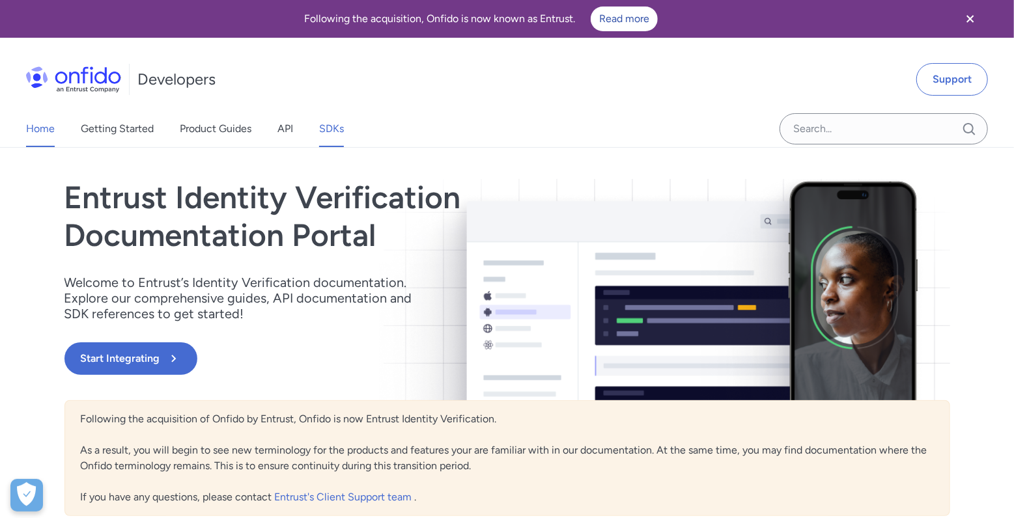
click at [343, 130] on link "SDKs" at bounding box center [331, 129] width 25 height 36
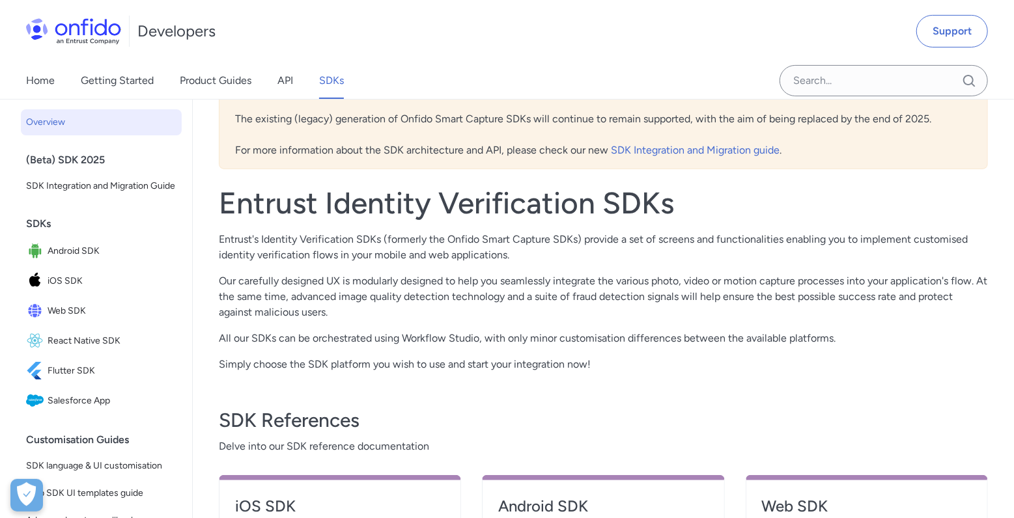
scroll to position [313, 0]
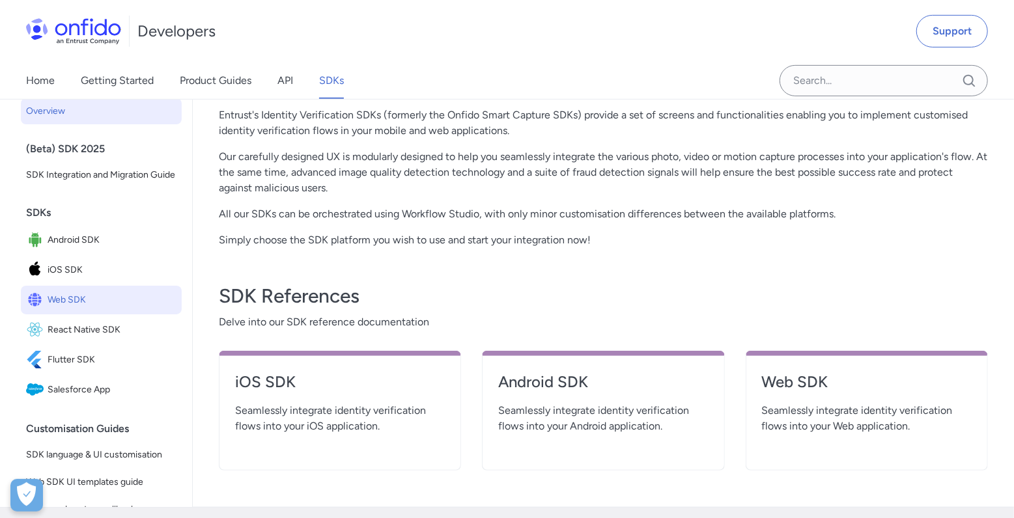
drag, startPoint x: 85, startPoint y: 324, endPoint x: 72, endPoint y: 322, distance: 13.2
click at [84, 309] on span "Web SDK" at bounding box center [112, 300] width 129 height 18
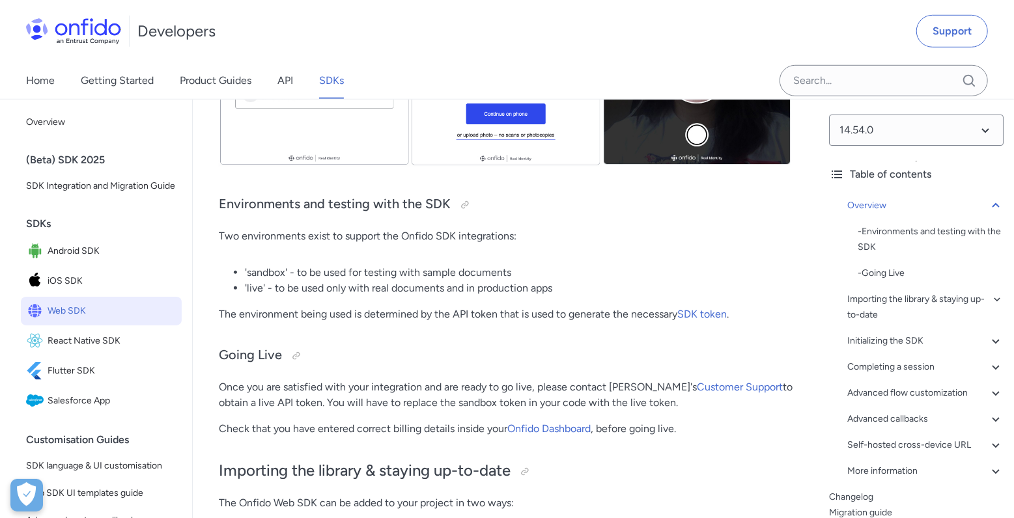
scroll to position [703, 0]
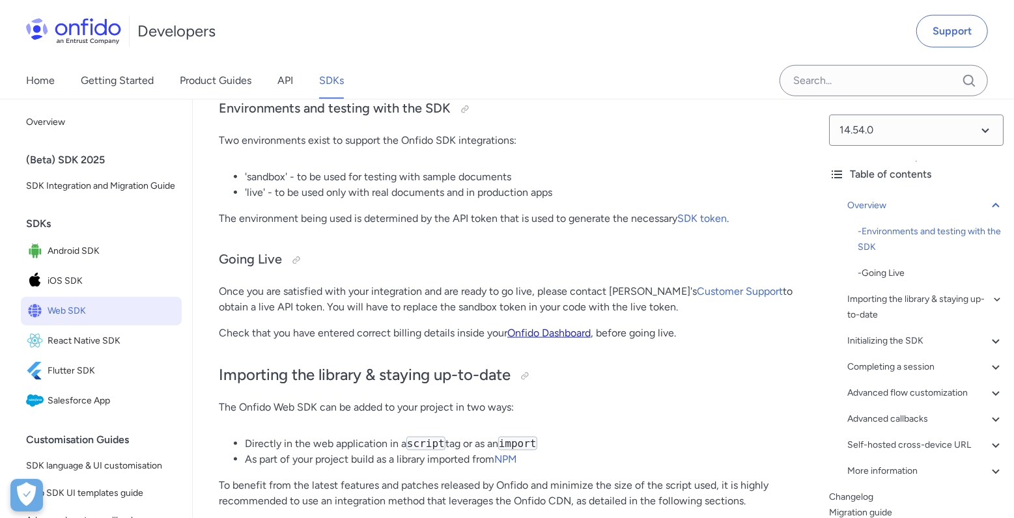
click at [547, 334] on link "Onfido Dashboard" at bounding box center [548, 333] width 83 height 12
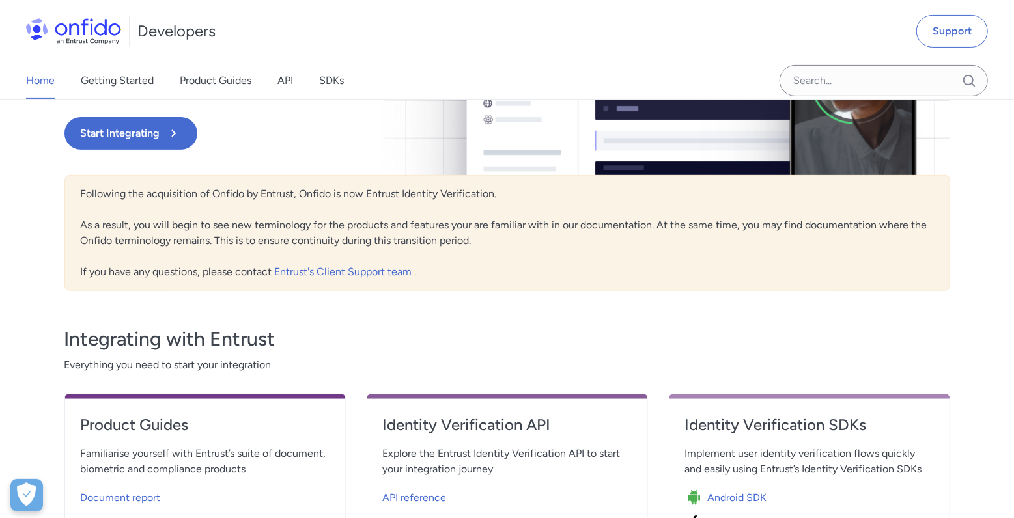
scroll to position [156, 0]
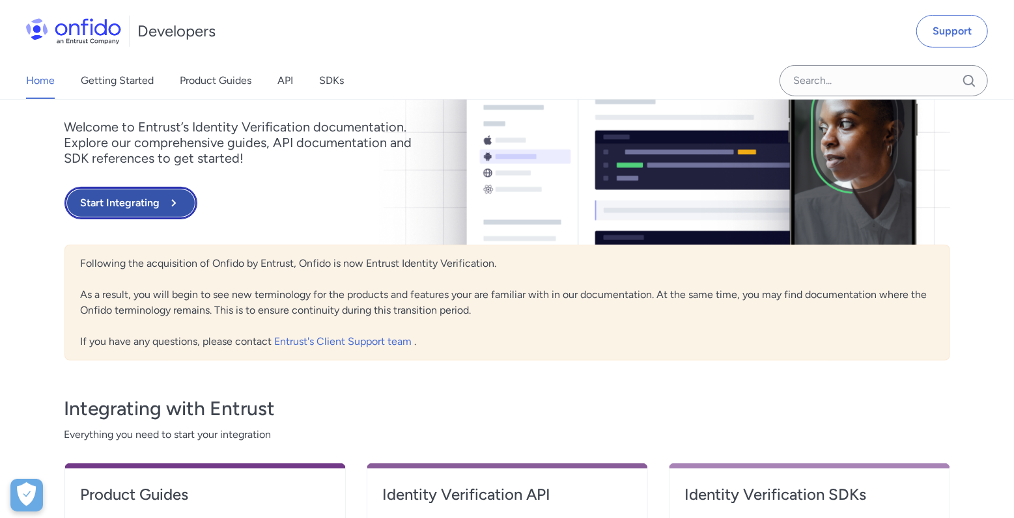
click at [141, 203] on button "Start Integrating" at bounding box center [130, 203] width 133 height 33
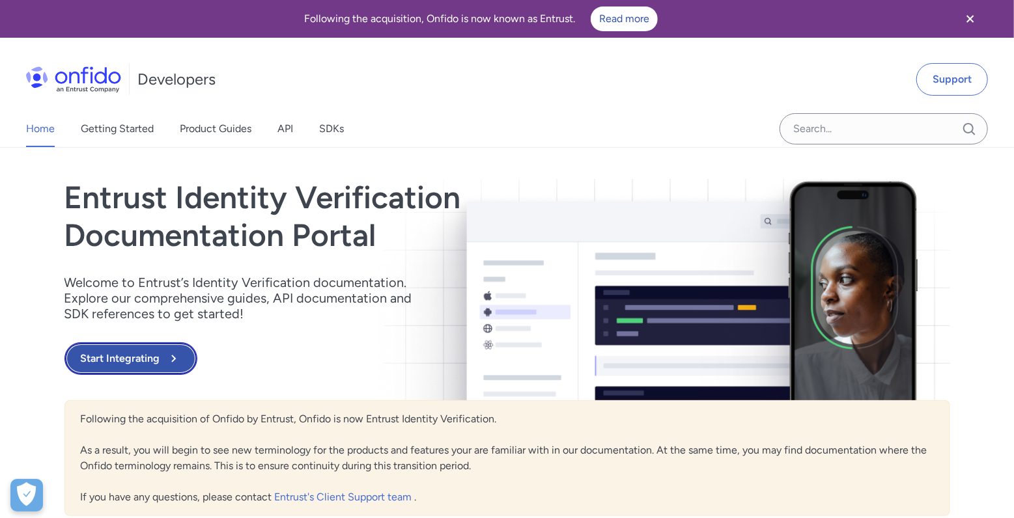
click at [130, 363] on button "Start Integrating" at bounding box center [130, 358] width 133 height 33
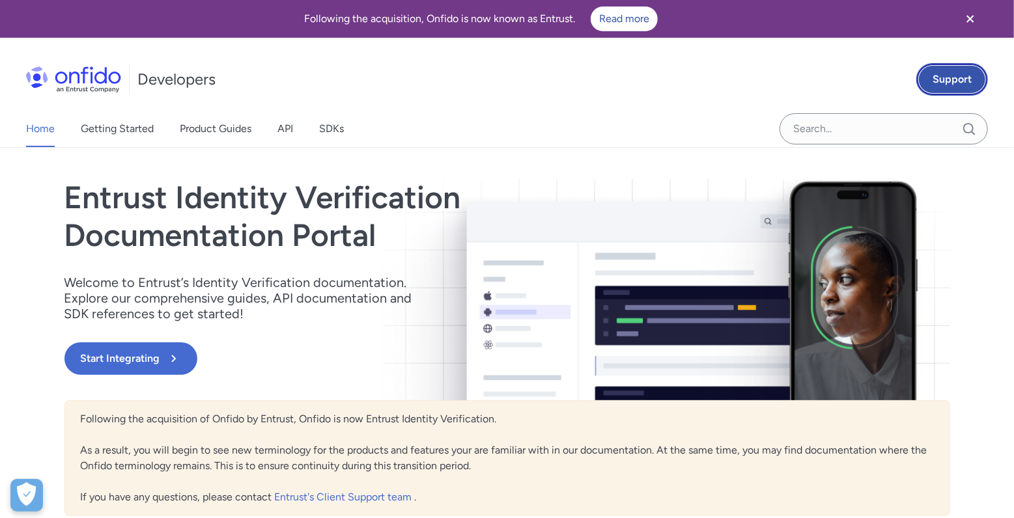
click at [941, 82] on link "Support" at bounding box center [952, 79] width 72 height 33
